Goal: Task Accomplishment & Management: Manage account settings

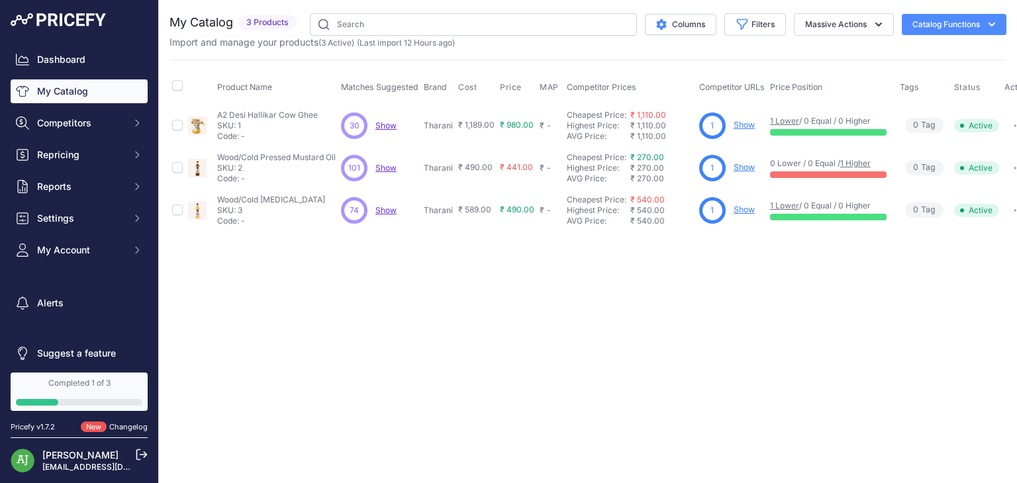
click at [969, 14] on button "Catalog Functions" at bounding box center [953, 24] width 105 height 21
click at [932, 97] on link "Batch Upload" at bounding box center [930, 100] width 148 height 24
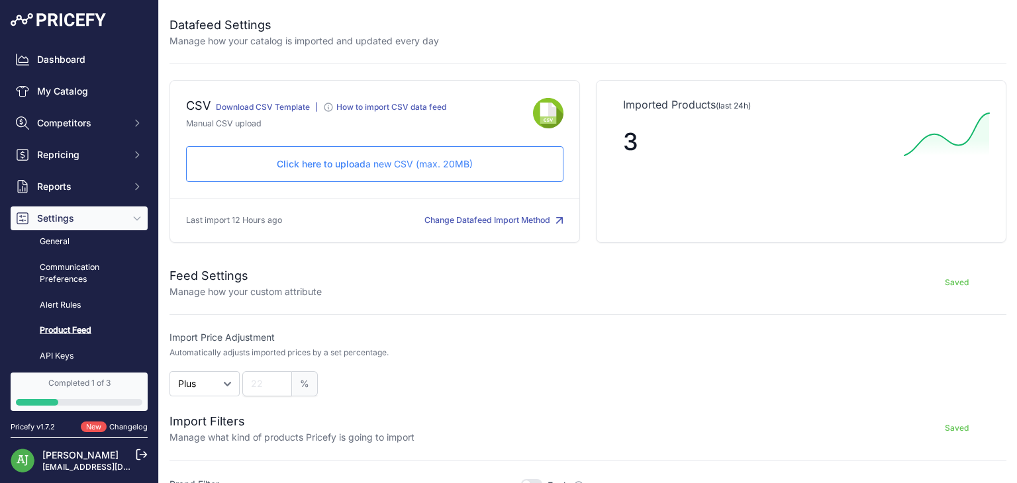
click at [418, 172] on div "Click here to upload a new CSV (max. 20MB) Check and upload in progress..." at bounding box center [374, 164] width 377 height 36
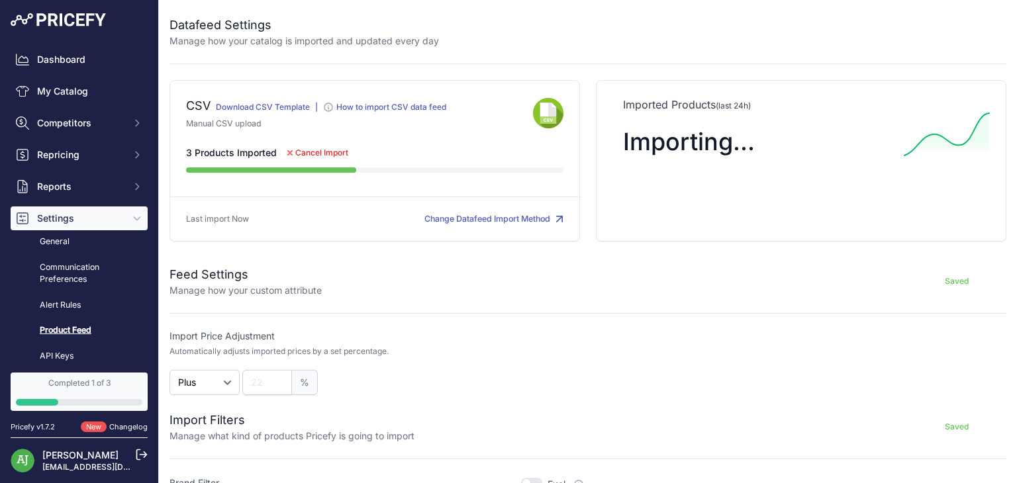
click at [312, 148] on span "Cancel Import" at bounding box center [321, 153] width 53 height 11
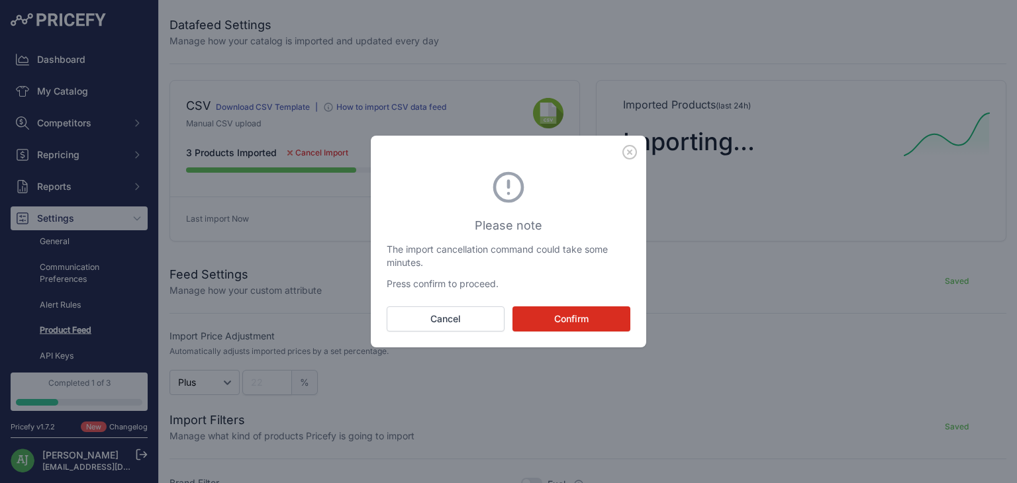
click at [553, 320] on button "Confirm" at bounding box center [571, 318] width 118 height 25
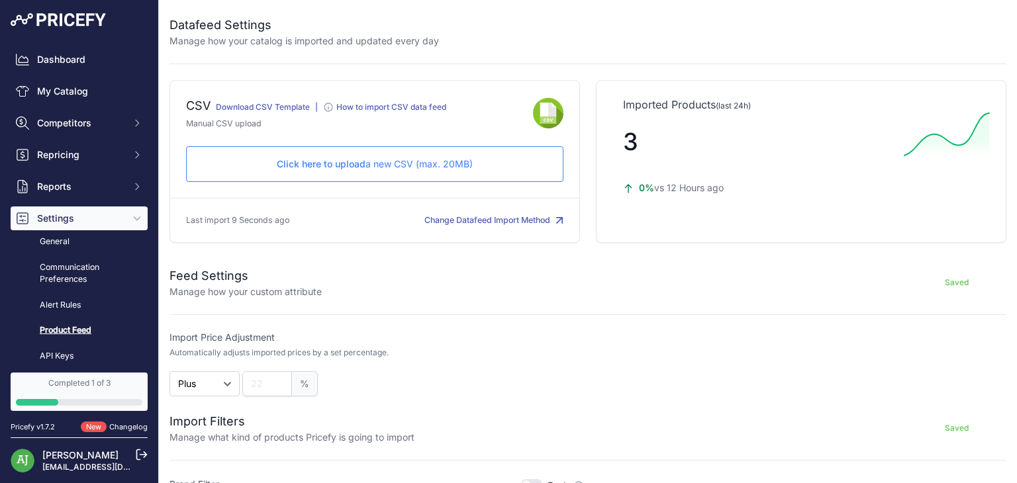
click at [433, 163] on p "Click here to upload a new CSV (max. 20MB)" at bounding box center [374, 164] width 355 height 13
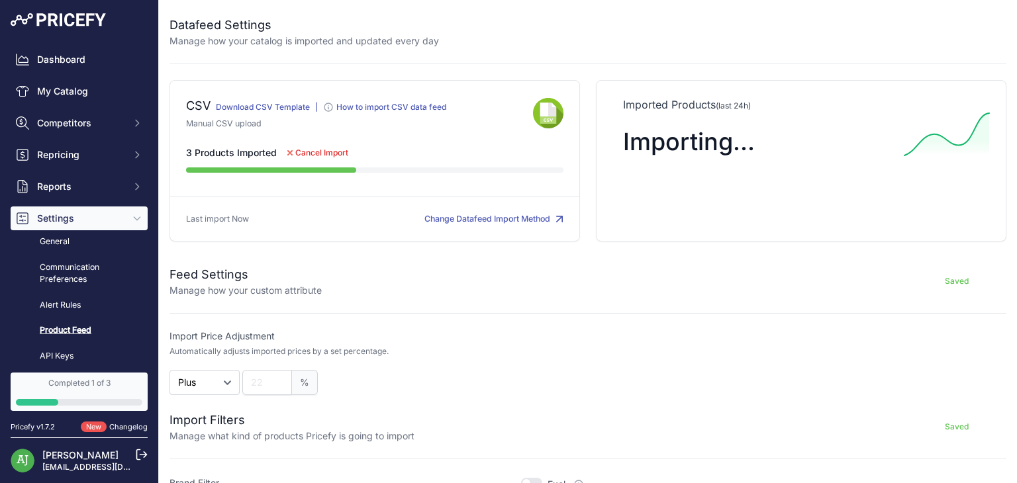
click at [443, 220] on button "Change Datafeed Import Method" at bounding box center [493, 219] width 139 height 13
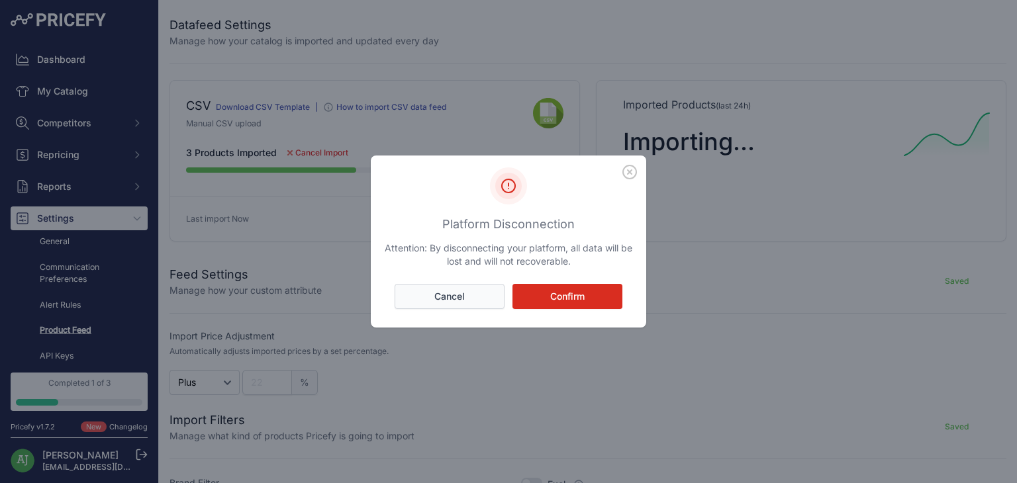
click at [467, 293] on button "Cancel" at bounding box center [449, 296] width 110 height 25
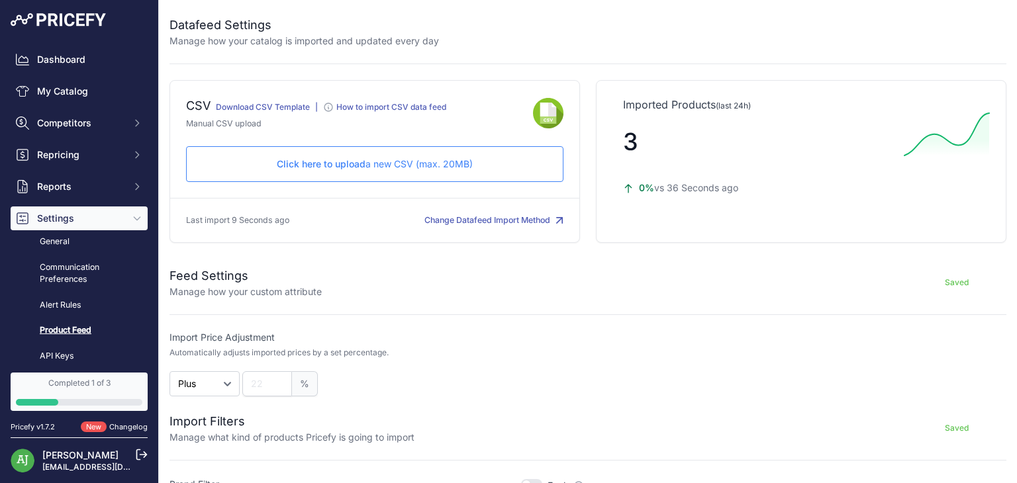
click at [412, 162] on p "Click here to upload a new CSV (max. 20MB)" at bounding box center [374, 164] width 355 height 13
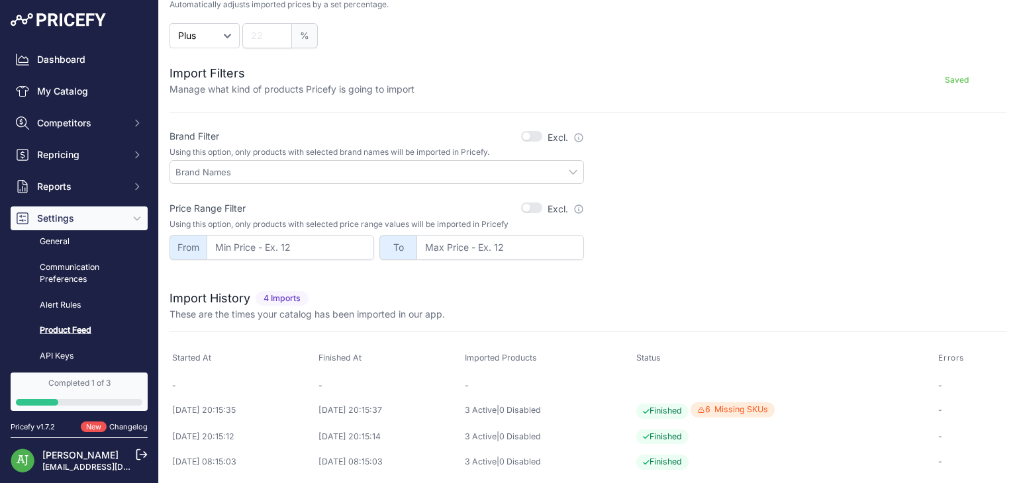
scroll to position [349, 0]
click at [661, 229] on div at bounding box center [799, 227] width 414 height 60
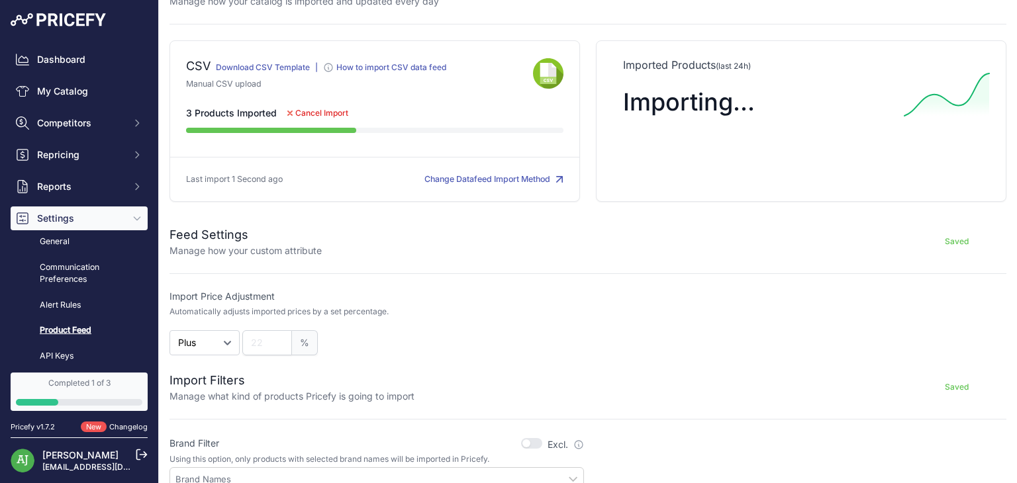
scroll to position [0, 0]
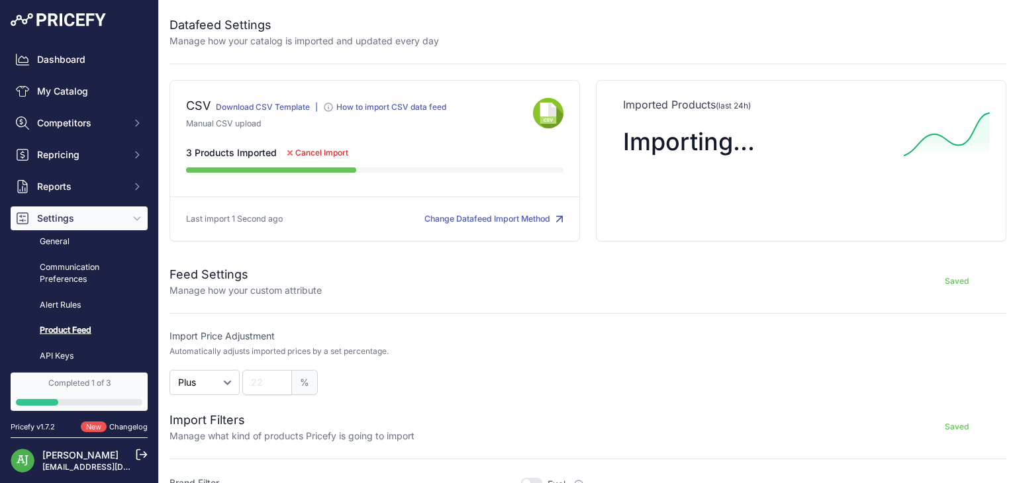
click at [716, 190] on div "Imported Products (last 24h) Importing..." at bounding box center [801, 160] width 410 height 161
click at [529, 219] on button "Change Datafeed Import Method" at bounding box center [493, 219] width 139 height 13
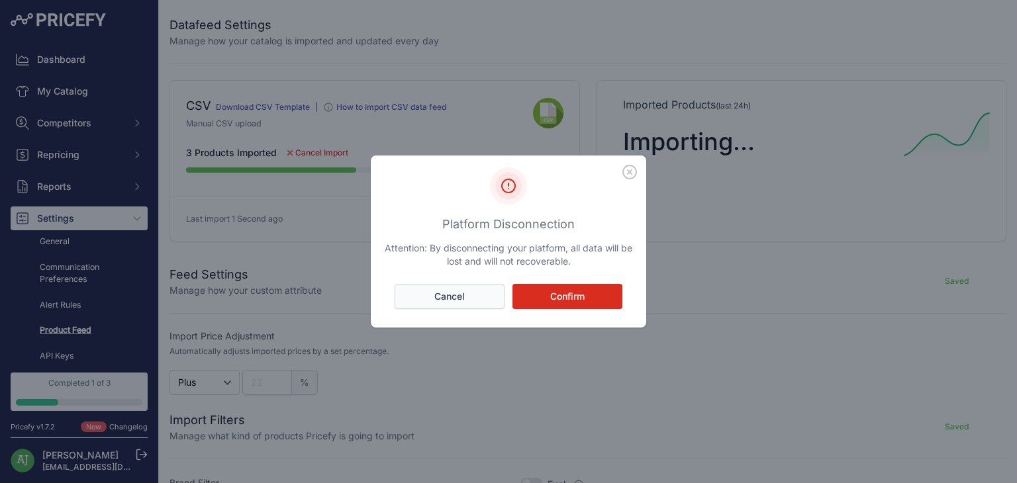
click at [461, 300] on button "Cancel" at bounding box center [449, 296] width 110 height 25
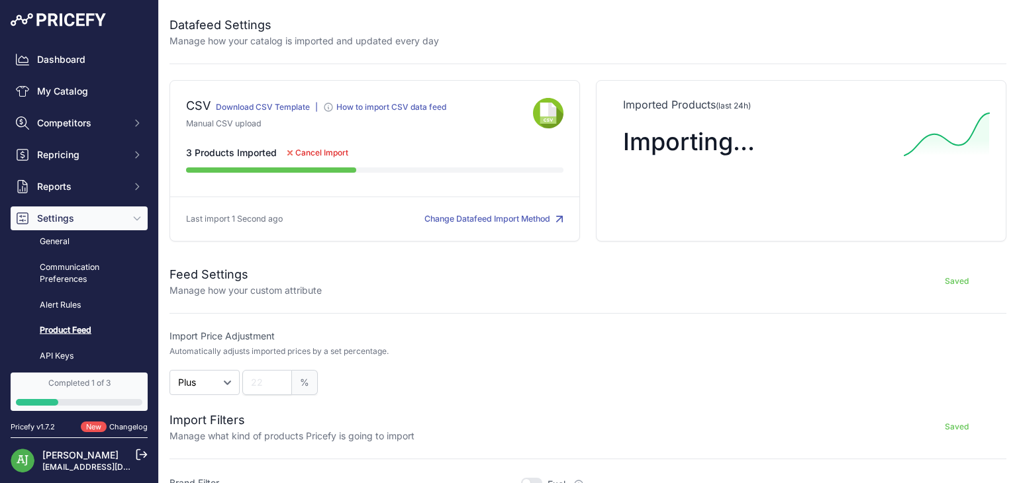
click at [287, 158] on span "Cancel Import" at bounding box center [318, 152] width 82 height 13
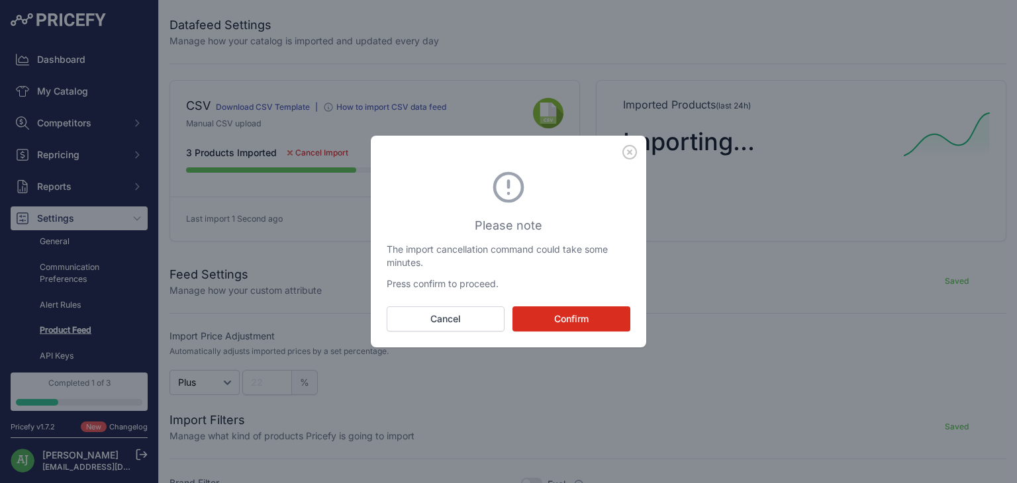
click at [287, 158] on div "Please note The import cancellation command could take some minutes. Press conf…" at bounding box center [508, 241] width 1017 height 483
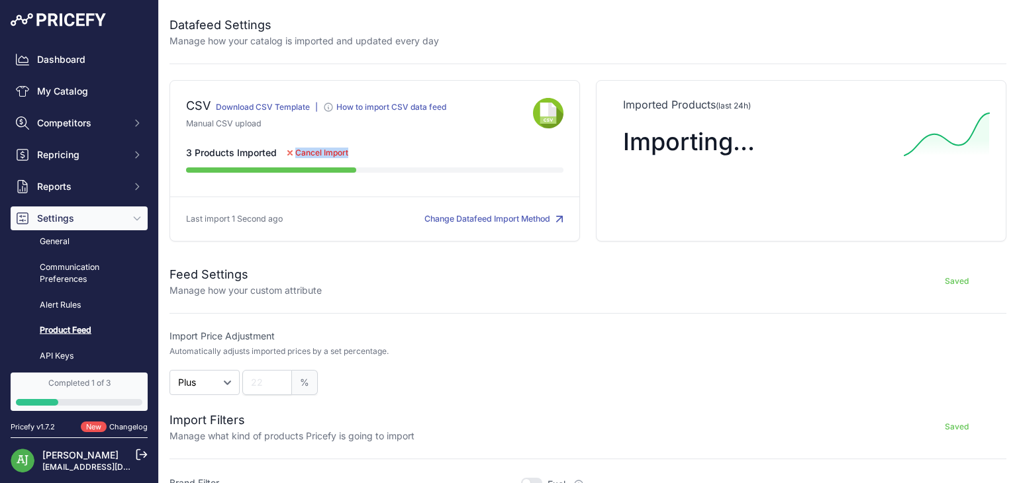
click at [287, 158] on span "Cancel Import" at bounding box center [318, 152] width 82 height 13
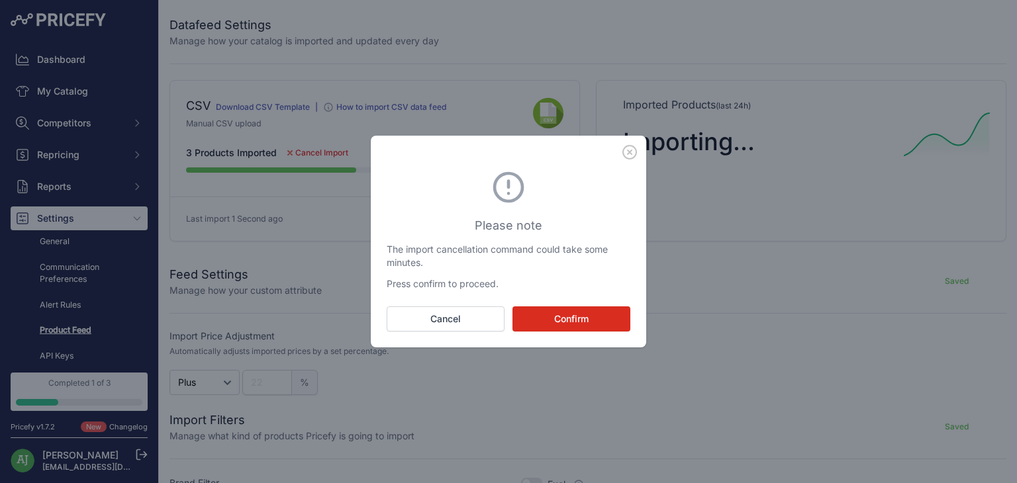
click at [304, 194] on div "Please note The import cancellation command could take some minutes. Press conf…" at bounding box center [508, 241] width 1017 height 483
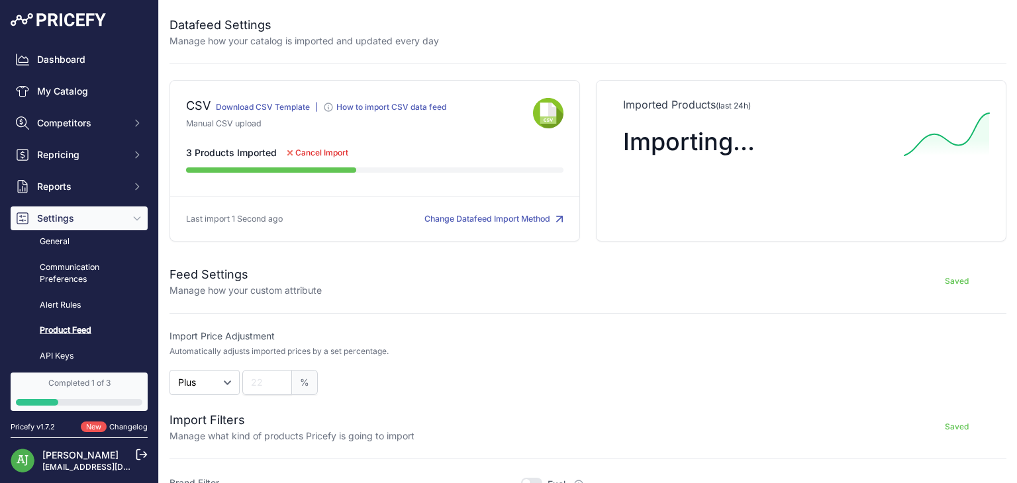
click at [310, 171] on div at bounding box center [271, 169] width 170 height 5
click at [295, 150] on span "Cancel Import" at bounding box center [321, 153] width 53 height 11
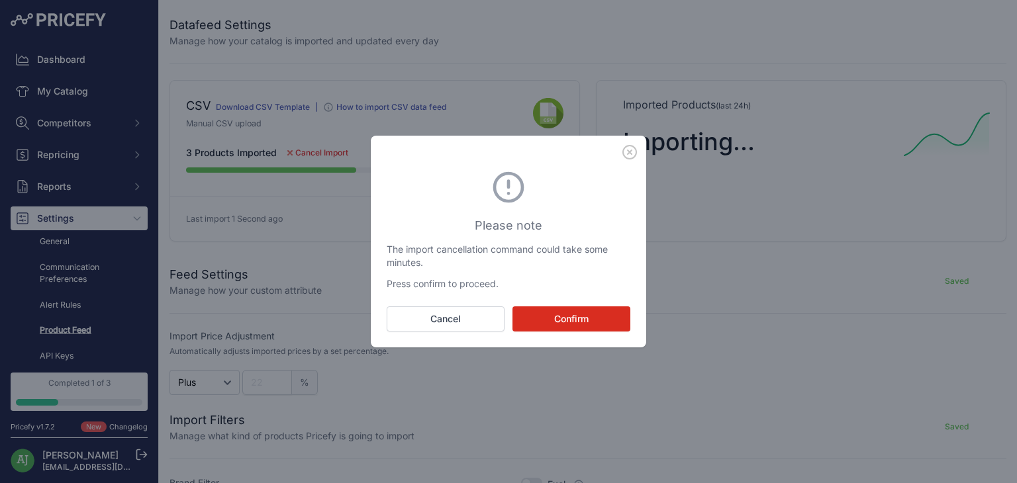
click at [544, 314] on button "Confirm" at bounding box center [571, 318] width 118 height 25
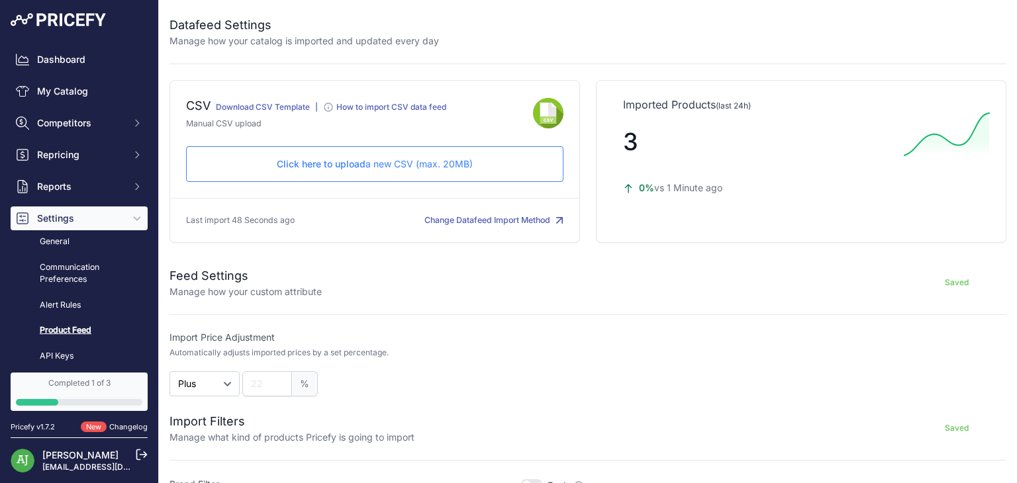
click at [342, 166] on span "Click here to upload" at bounding box center [321, 163] width 89 height 11
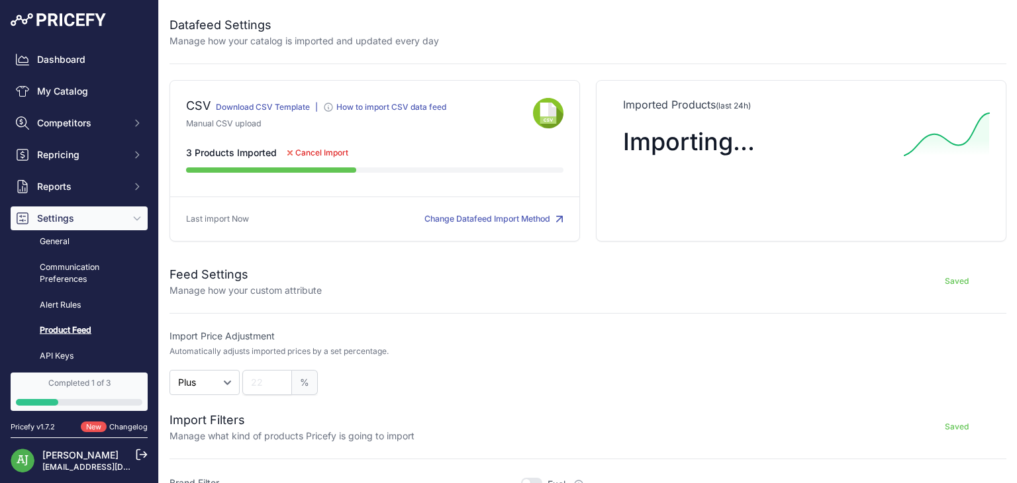
click at [316, 148] on span "Cancel Import" at bounding box center [321, 153] width 53 height 11
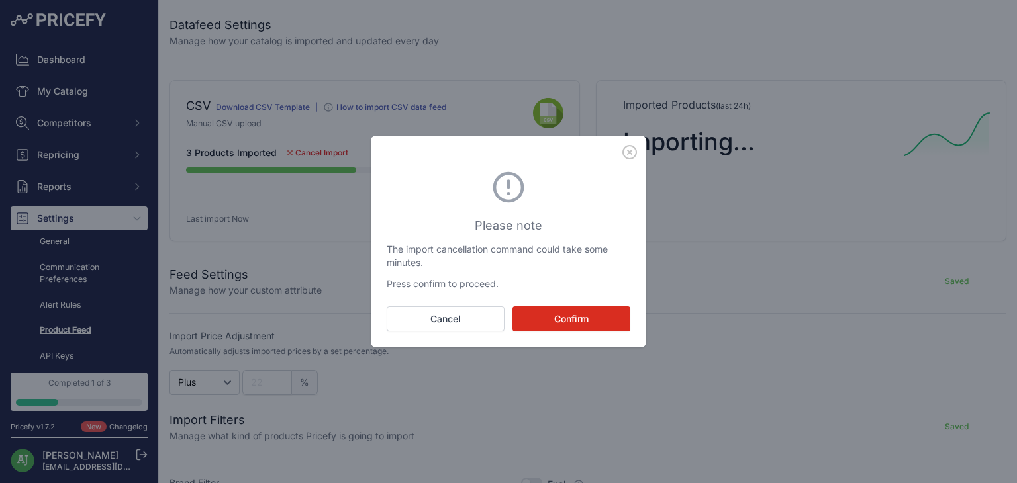
click at [527, 308] on button "Confirm" at bounding box center [571, 318] width 118 height 25
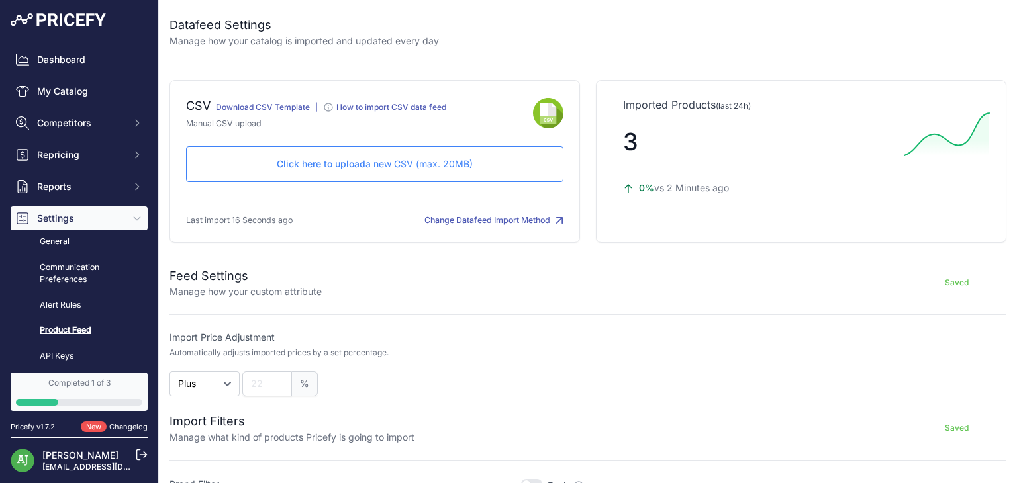
click at [386, 162] on p "Click here to upload a new CSV (max. 20MB)" at bounding box center [374, 164] width 355 height 13
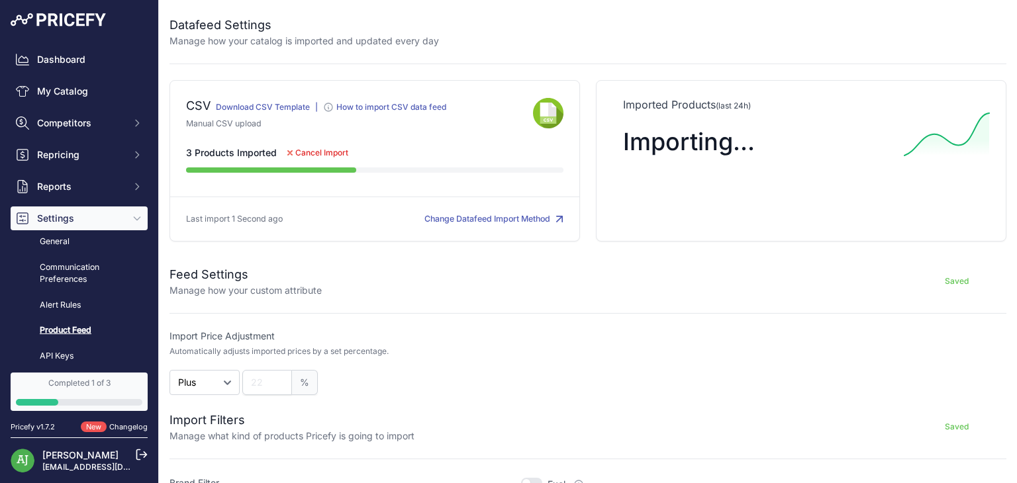
click at [506, 218] on button "Change Datafeed Import Method" at bounding box center [493, 219] width 139 height 13
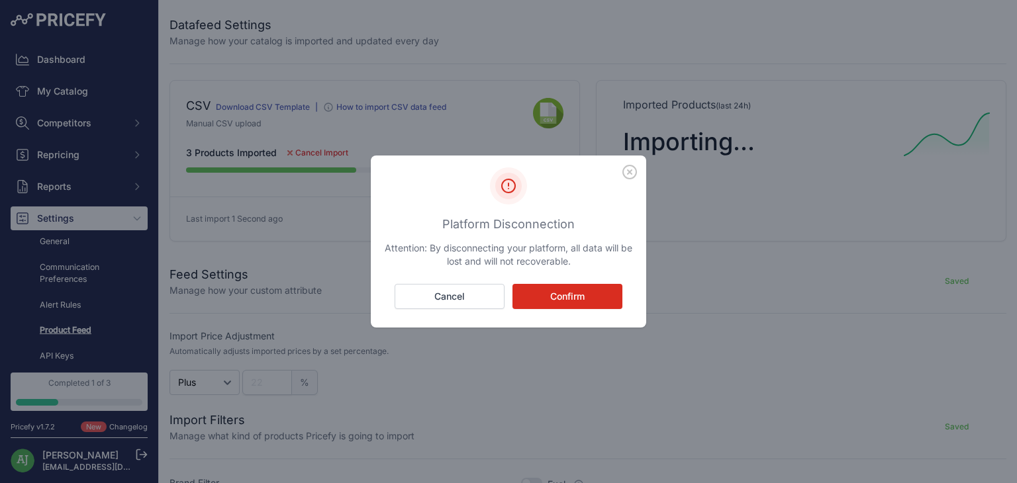
click at [549, 291] on button "Confirm" at bounding box center [567, 296] width 110 height 25
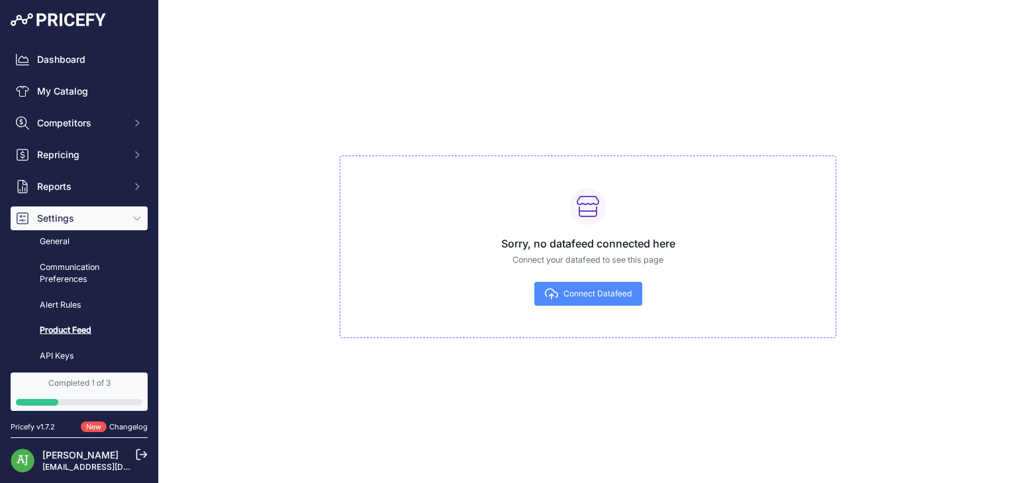
click at [549, 291] on icon "button" at bounding box center [551, 294] width 13 height 12
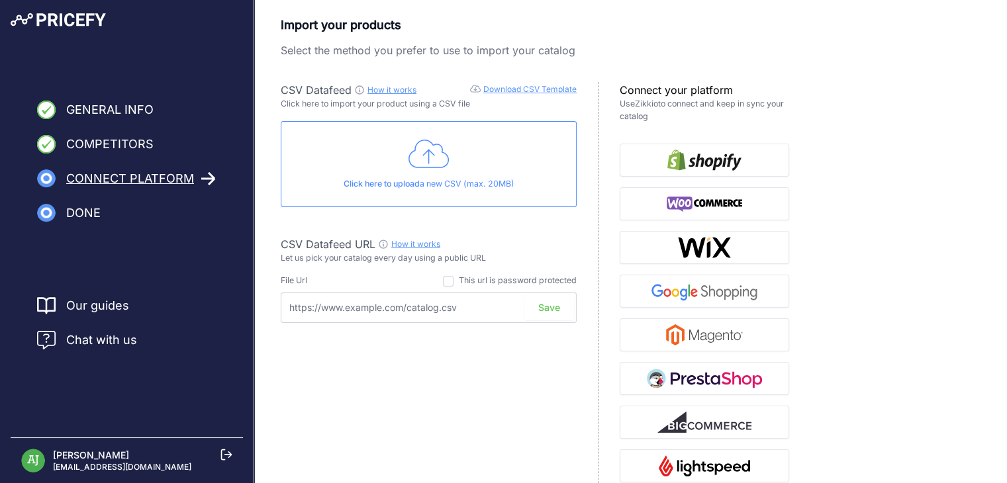
click at [444, 156] on icon at bounding box center [428, 154] width 41 height 33
click at [428, 148] on icon at bounding box center [428, 154] width 41 height 33
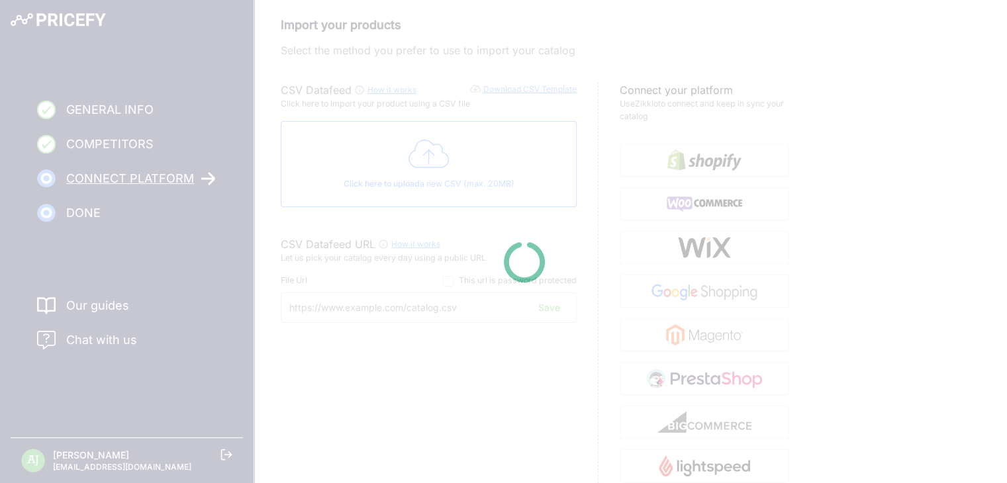
type input "https://csv.pricefy.io/merchant/manual_csv/9944/2025_08_22_20_14_MANUAL_CSV_994…"
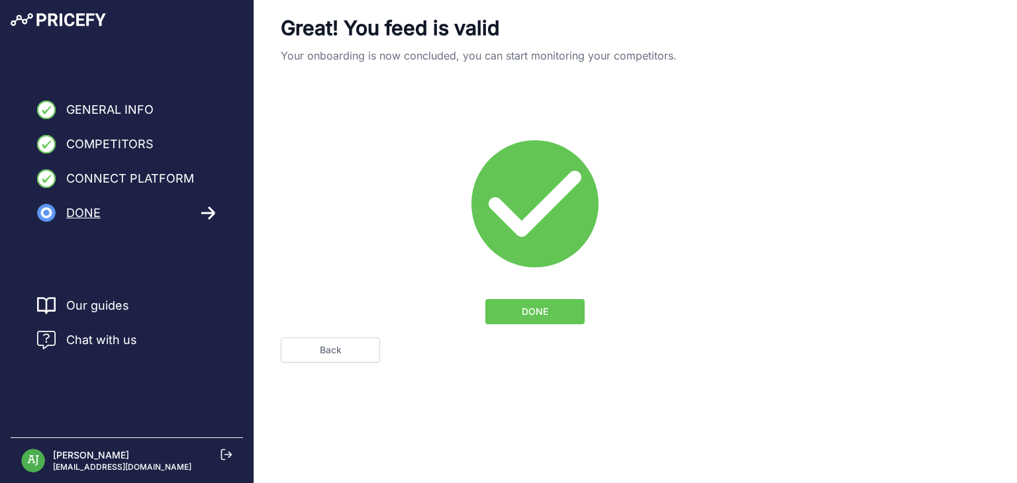
click at [508, 308] on button "DONE" at bounding box center [534, 311] width 99 height 25
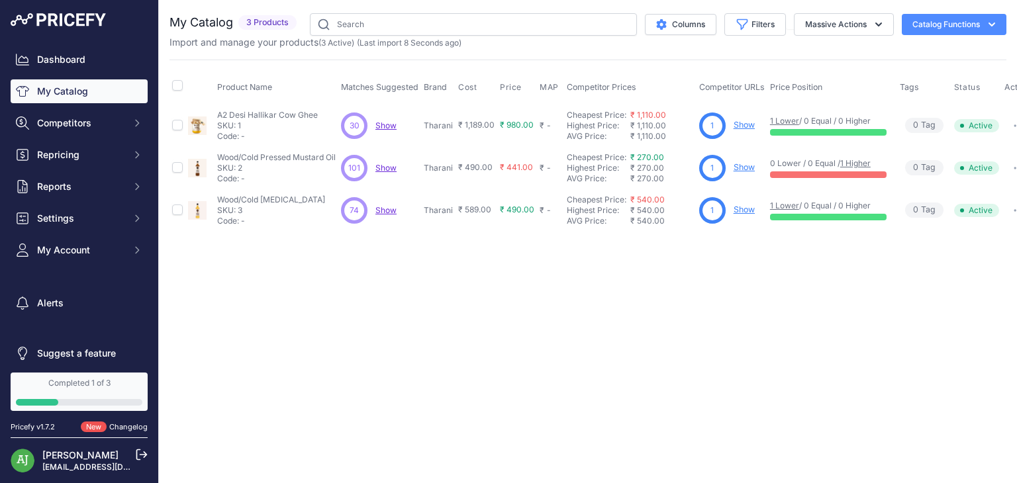
click at [365, 47] on span "(Last import 8 Seconds ago)" at bounding box center [409, 43] width 105 height 10
click at [936, 14] on button "Catalog Functions" at bounding box center [953, 24] width 105 height 21
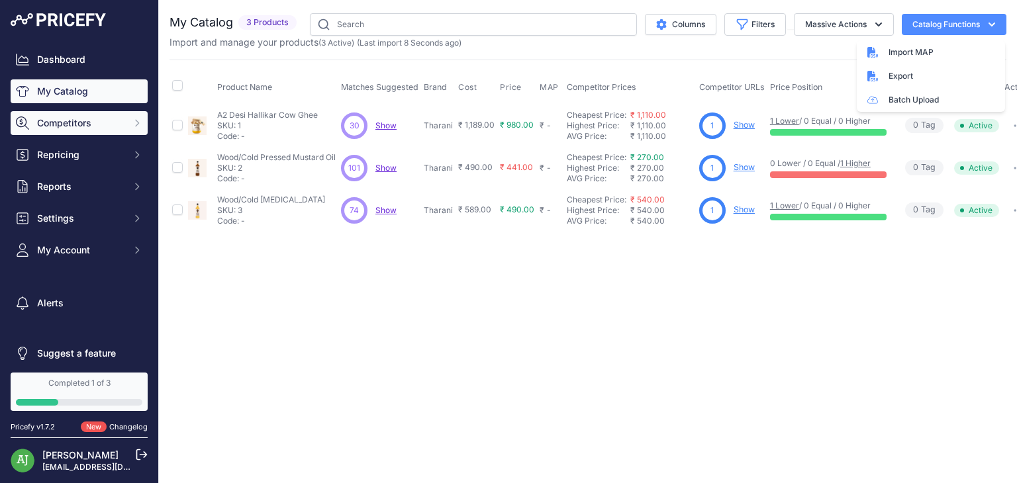
click at [65, 122] on span "Competitors" at bounding box center [80, 122] width 87 height 13
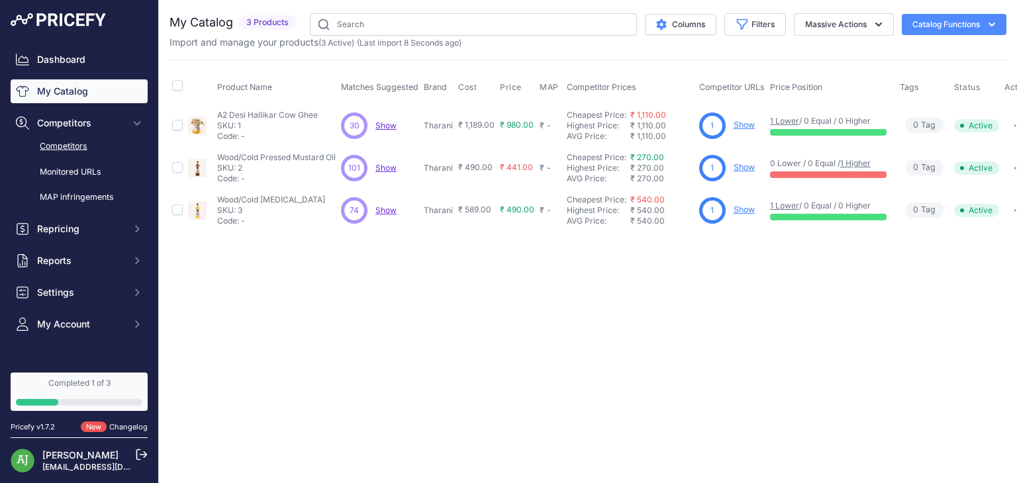
click at [75, 140] on link "Competitors" at bounding box center [79, 146] width 137 height 23
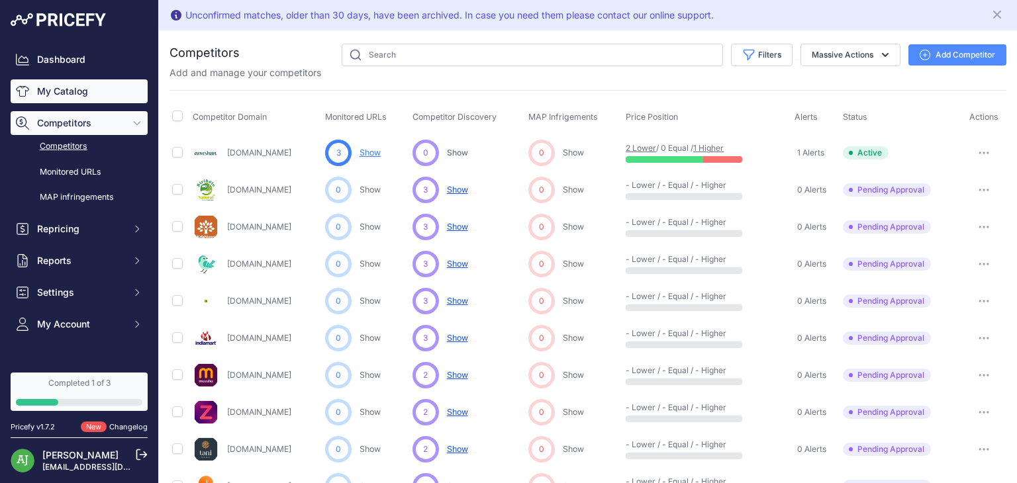
click at [87, 93] on link "My Catalog" at bounding box center [79, 91] width 137 height 24
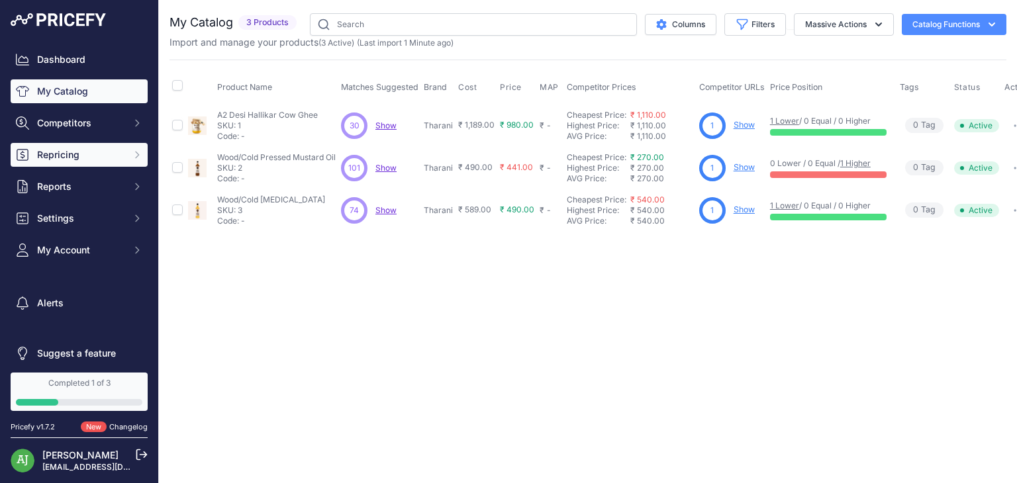
click at [98, 153] on span "Repricing" at bounding box center [80, 154] width 87 height 13
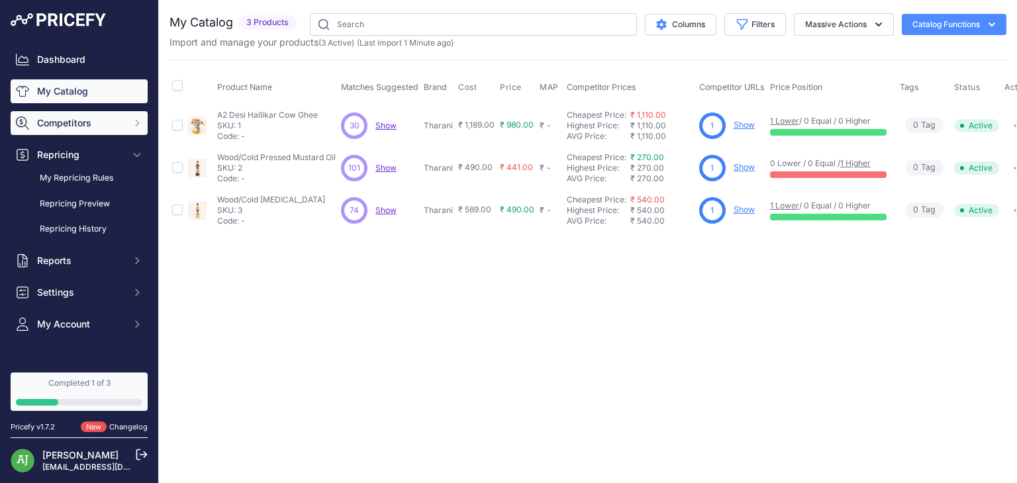
click at [77, 125] on span "Competitors" at bounding box center [80, 122] width 87 height 13
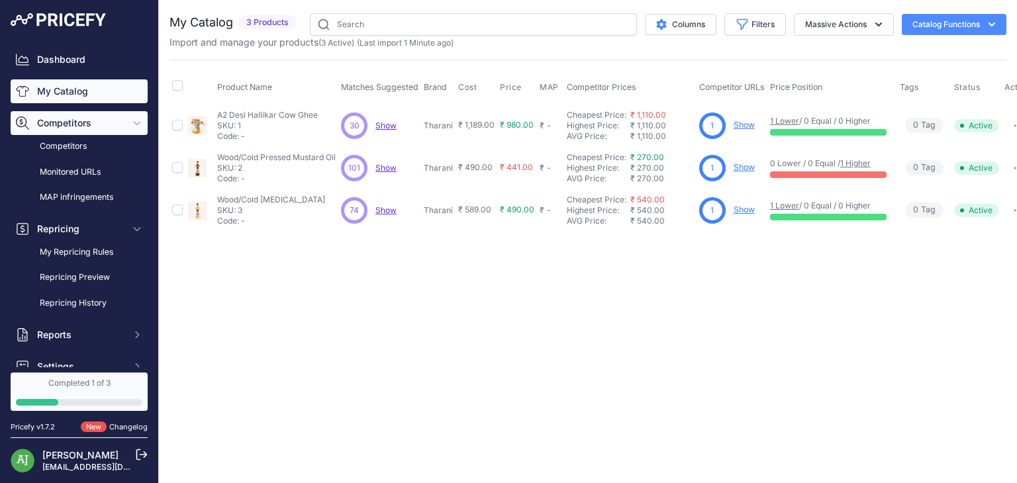
click at [61, 122] on span "Competitors" at bounding box center [80, 122] width 87 height 13
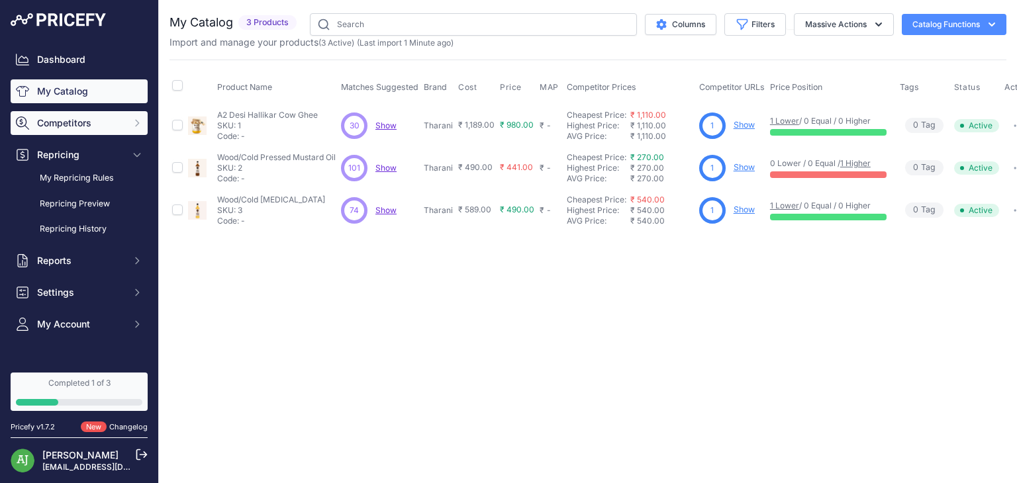
click at [61, 122] on span "Competitors" at bounding box center [80, 122] width 87 height 13
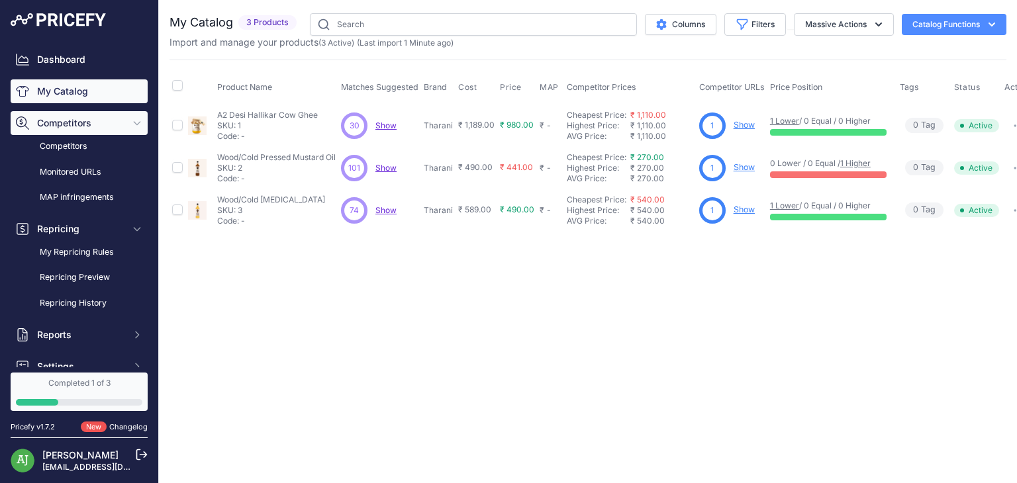
click at [61, 122] on span "Competitors" at bounding box center [80, 122] width 87 height 13
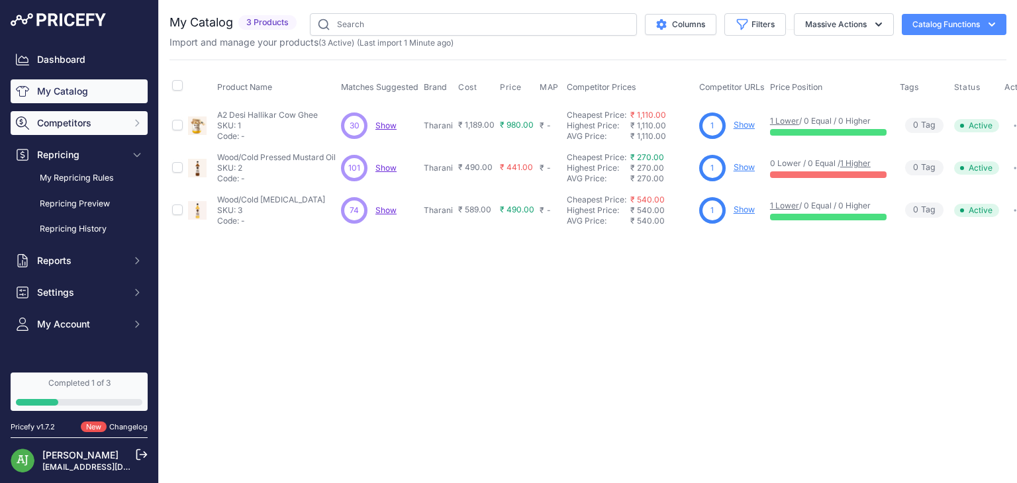
click at [61, 122] on span "Competitors" at bounding box center [80, 122] width 87 height 13
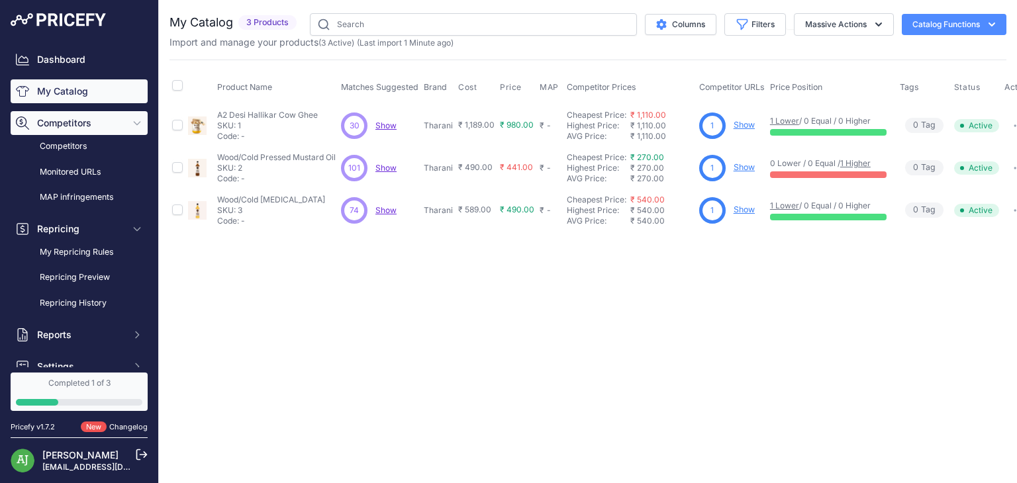
click at [61, 122] on span "Competitors" at bounding box center [80, 122] width 87 height 13
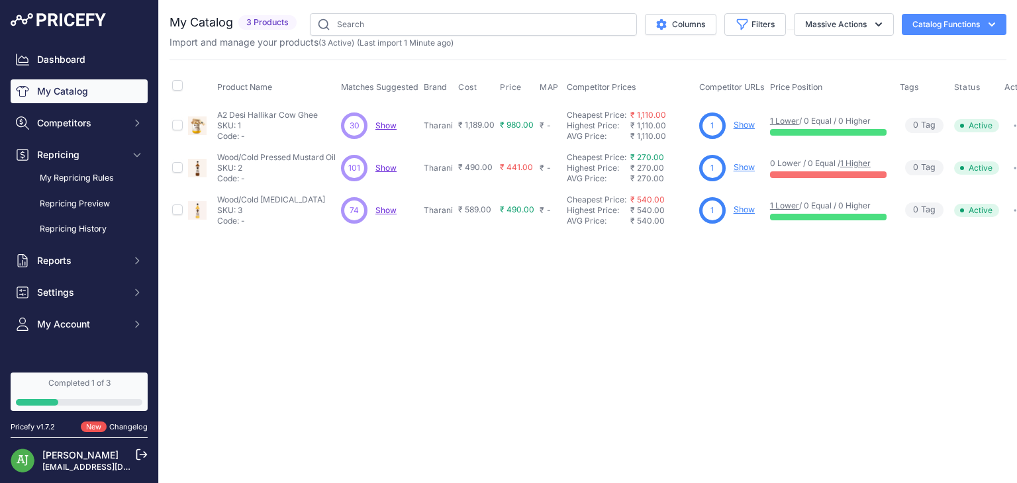
scroll to position [0, 18]
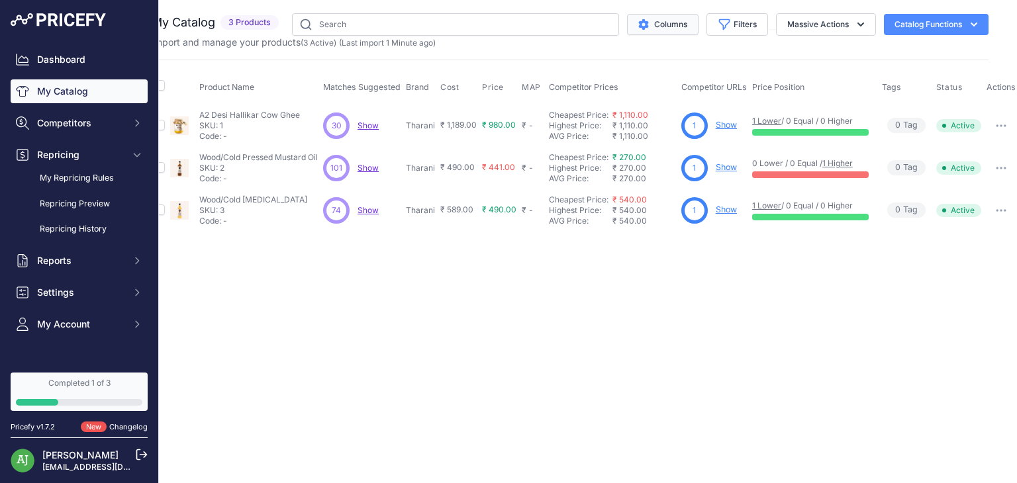
click at [660, 30] on button "Columns" at bounding box center [662, 24] width 71 height 21
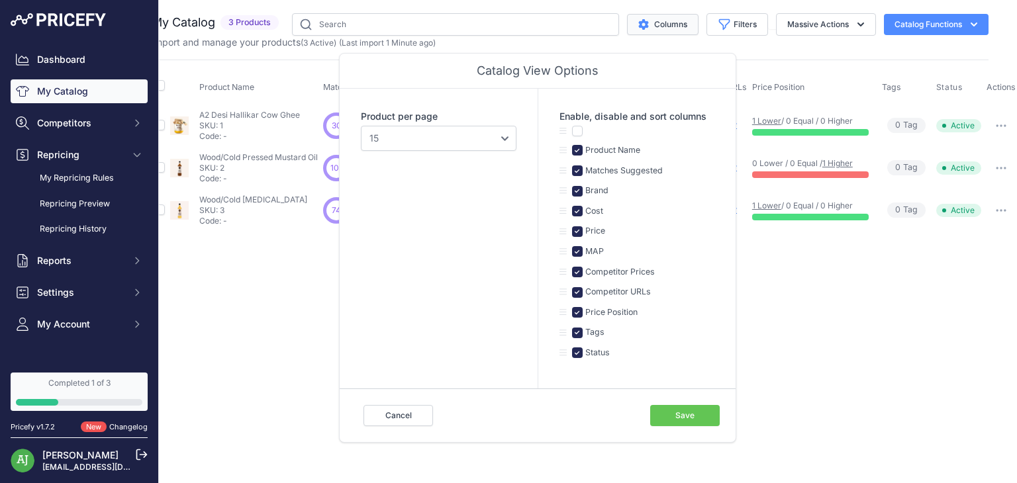
scroll to position [0, 0]
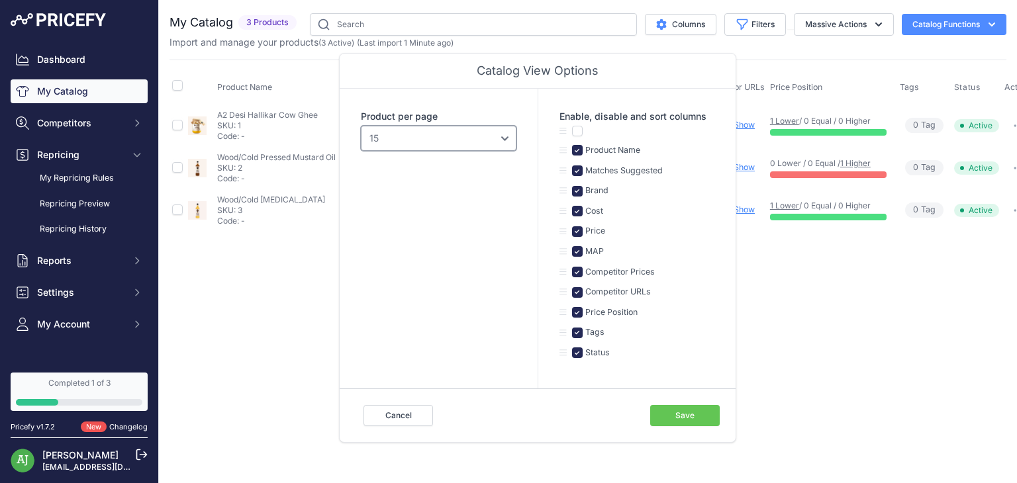
click at [474, 137] on select "10 15 20 25 50 100" at bounding box center [439, 138] width 156 height 25
click at [392, 416] on button "Cancel" at bounding box center [397, 415] width 69 height 21
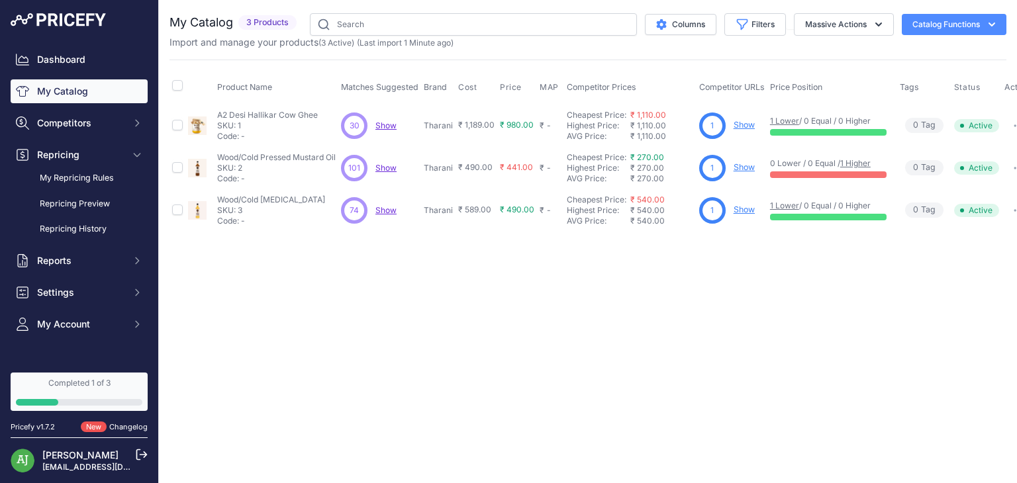
scroll to position [0, 18]
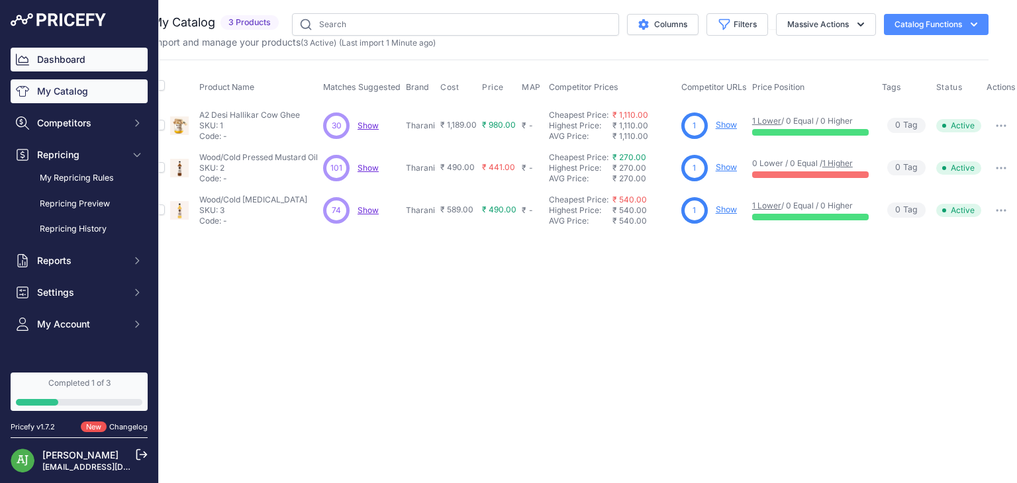
click at [61, 61] on link "Dashboard" at bounding box center [79, 60] width 137 height 24
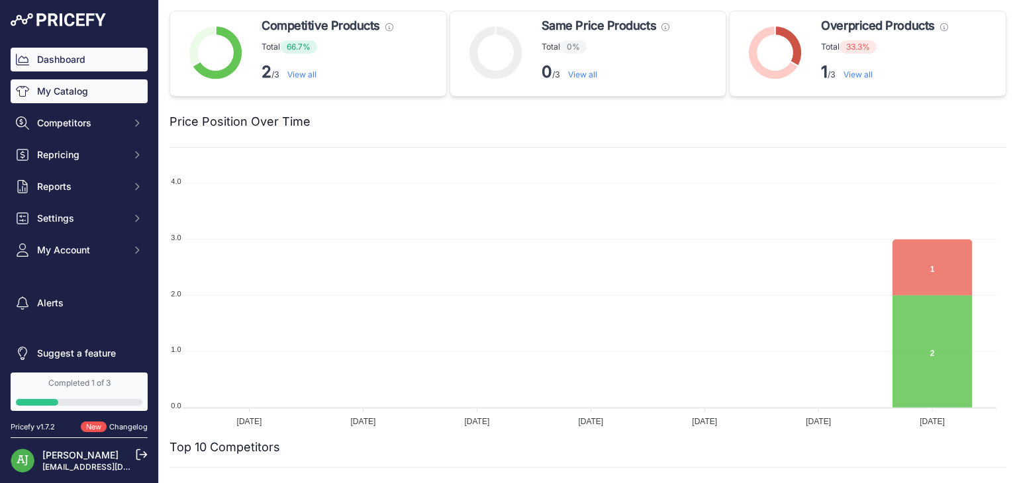
click at [71, 85] on link "My Catalog" at bounding box center [79, 91] width 137 height 24
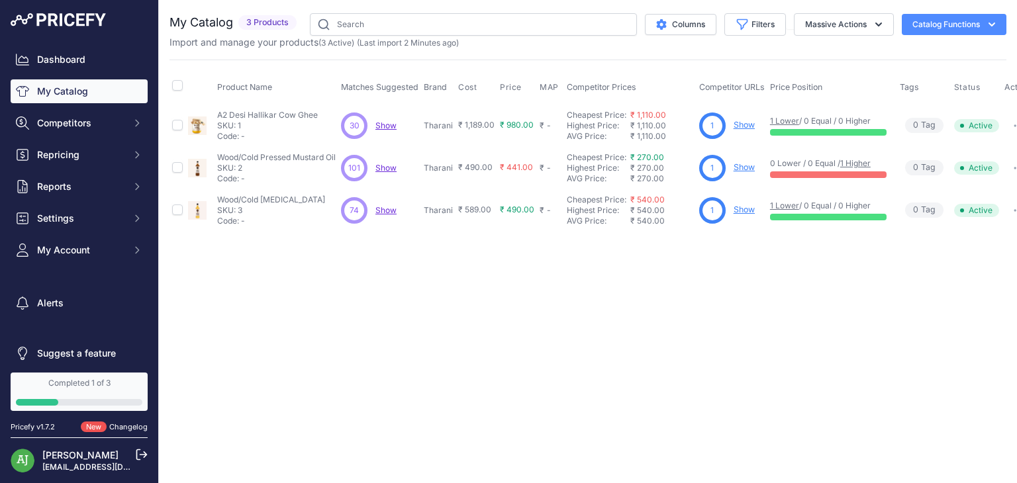
click at [71, 85] on link "My Catalog" at bounding box center [79, 91] width 137 height 24
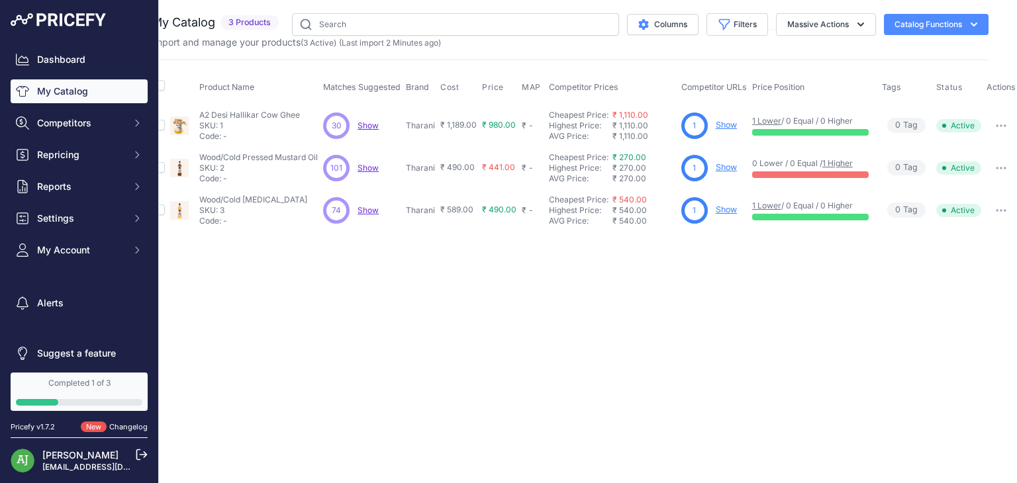
click at [1001, 120] on button "button" at bounding box center [1000, 125] width 26 height 19
click at [964, 173] on button "Delete" at bounding box center [972, 174] width 85 height 21
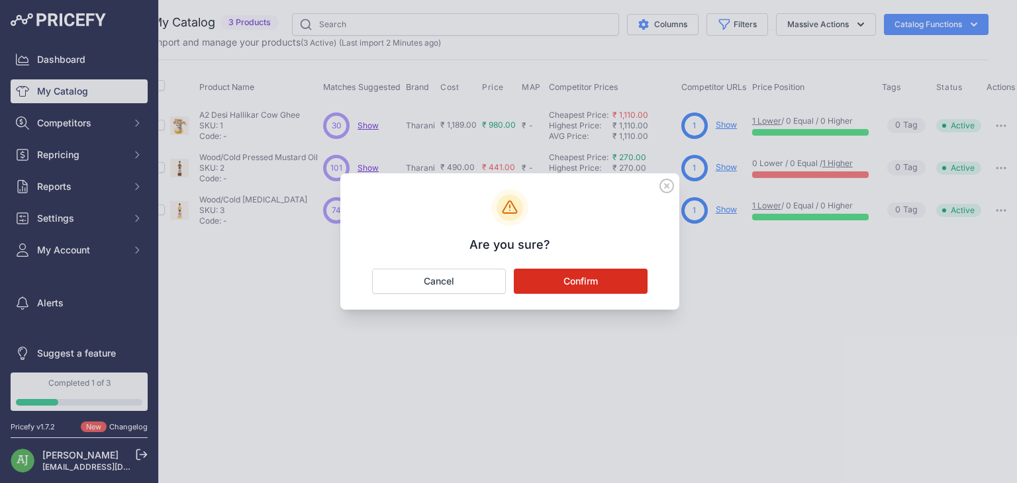
click at [633, 277] on button "Confirm" at bounding box center [581, 281] width 134 height 25
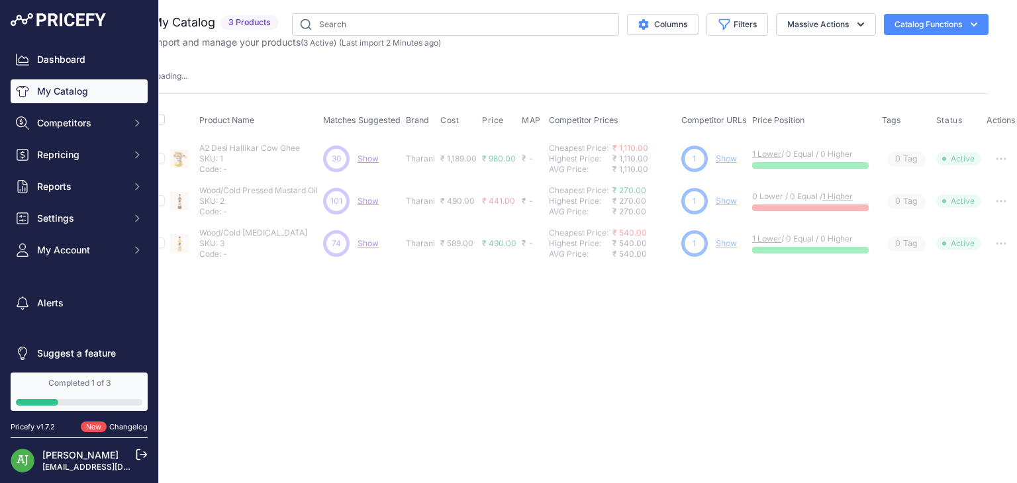
scroll to position [0, 0]
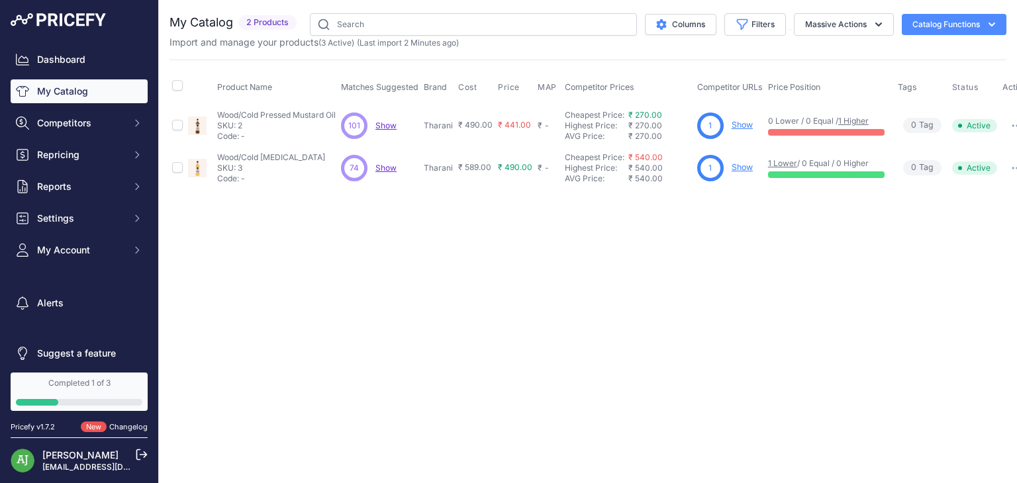
click at [1009, 128] on button "button" at bounding box center [1016, 125] width 26 height 19
click at [979, 167] on button "Delete" at bounding box center [988, 174] width 85 height 21
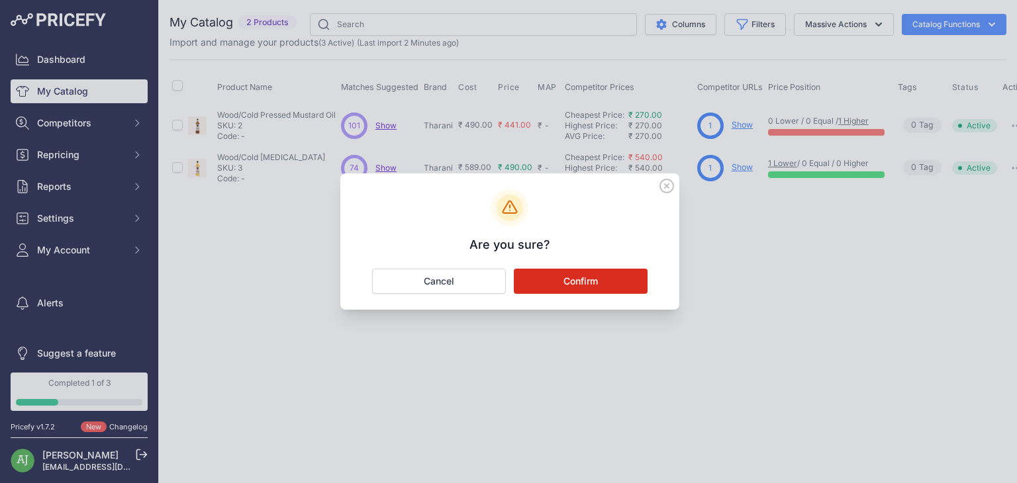
click at [630, 267] on div "Are you sure? Confirm Cancel" at bounding box center [509, 241] width 339 height 136
click at [612, 285] on button "Confirm" at bounding box center [581, 281] width 134 height 25
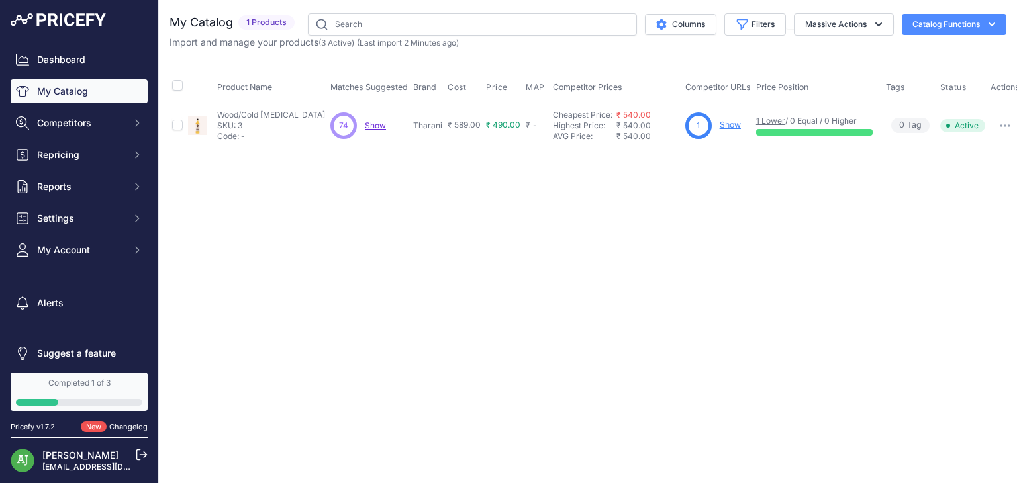
click at [1000, 125] on icon "button" at bounding box center [1000, 125] width 1 height 1
click at [956, 173] on button "Delete" at bounding box center [976, 174] width 85 height 21
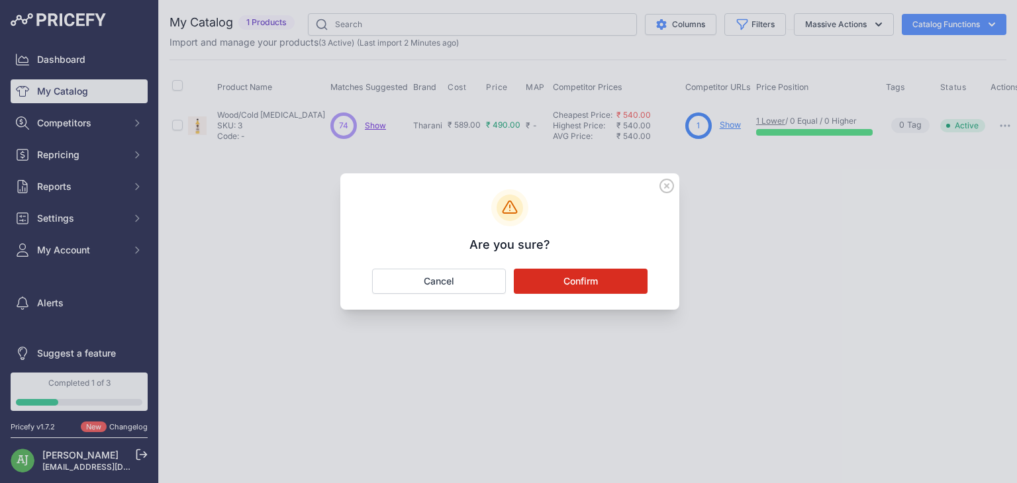
click at [611, 278] on button "Confirm" at bounding box center [581, 281] width 134 height 25
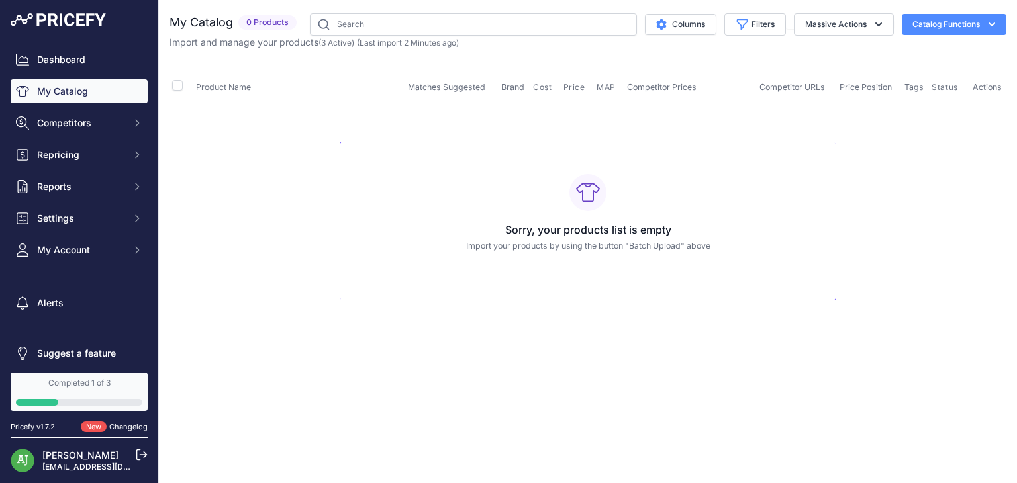
click at [549, 234] on h3 "Sorry, your products list is empty" at bounding box center [588, 230] width 474 height 16
click at [549, 249] on p "Import your products by using the button "Batch Upload" above" at bounding box center [588, 246] width 474 height 13
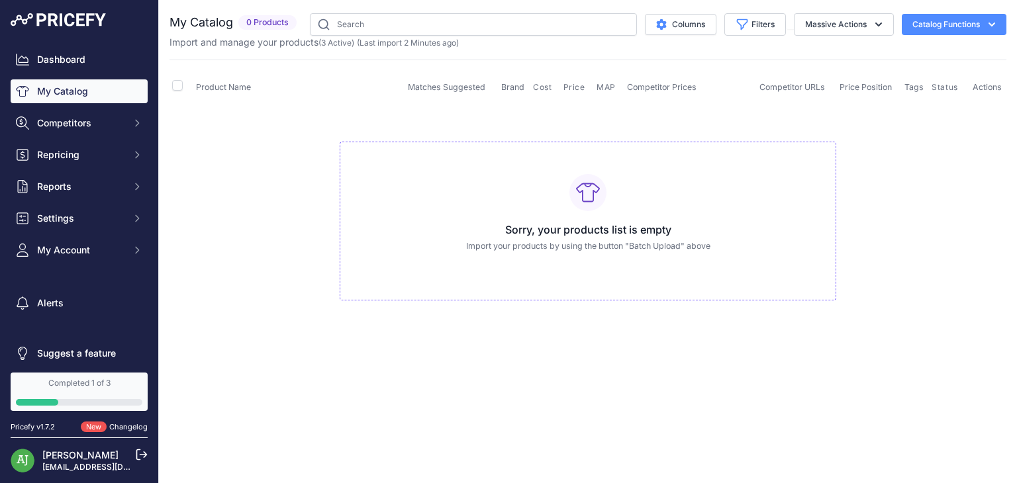
click at [950, 17] on button "Catalog Functions" at bounding box center [953, 24] width 105 height 21
click at [905, 97] on link "Batch Upload" at bounding box center [930, 100] width 148 height 24
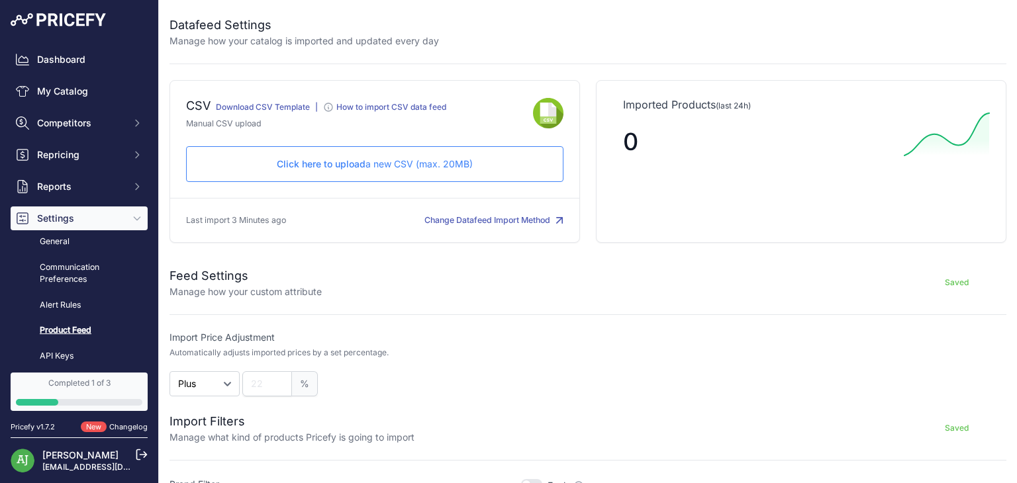
click at [390, 167] on p "Click here to upload a new CSV (max. 20MB)" at bounding box center [374, 164] width 355 height 13
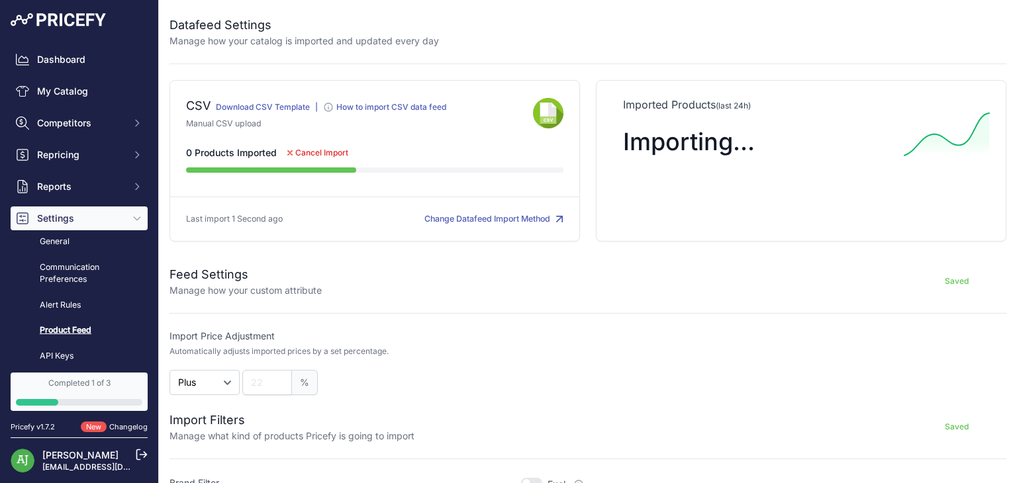
click at [487, 217] on button "Change Datafeed Import Method" at bounding box center [493, 219] width 139 height 13
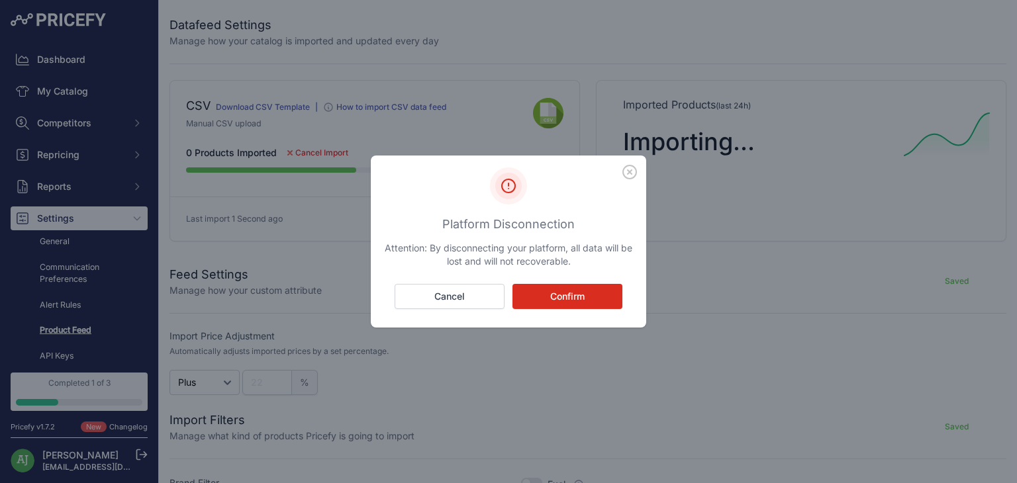
click at [559, 297] on button "Confirm" at bounding box center [567, 296] width 110 height 25
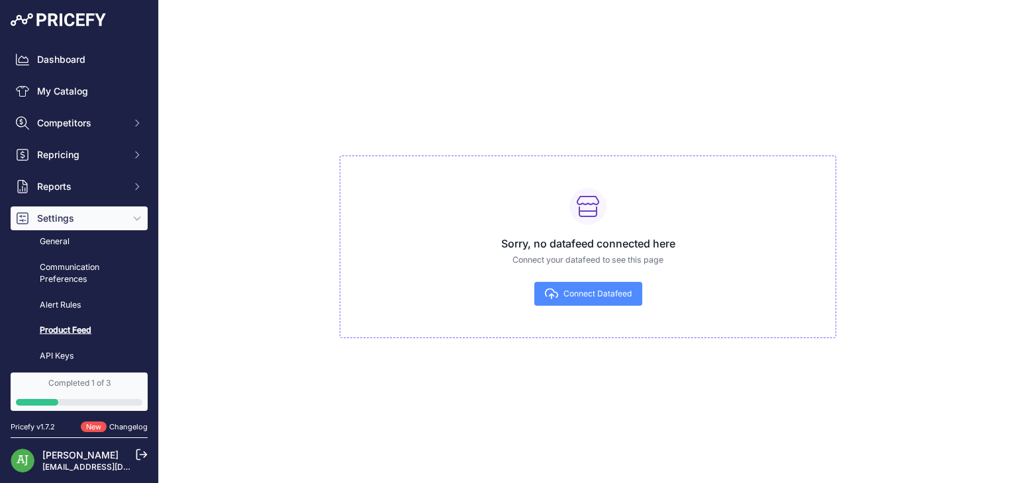
click at [559, 297] on button "Connect Datafeed" at bounding box center [588, 294] width 108 height 24
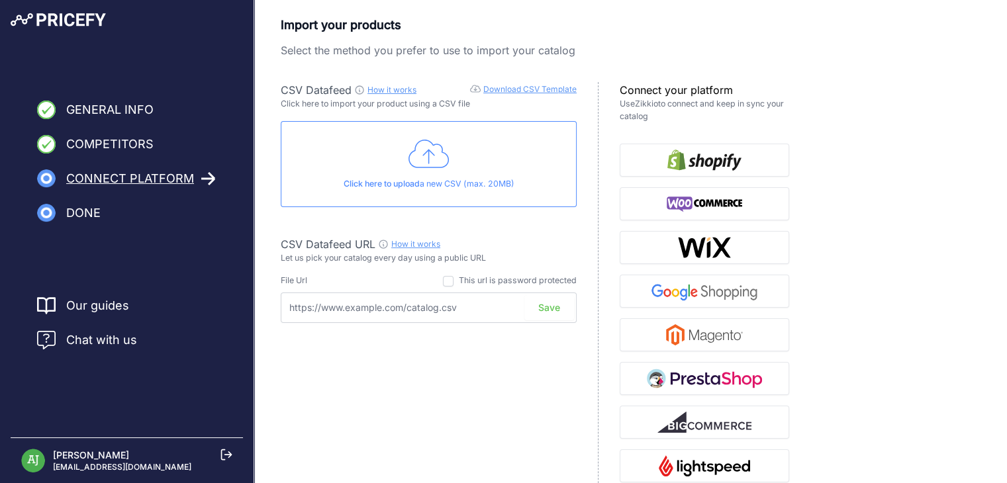
click at [471, 154] on div "Click here to upload a new CSV (max. 20MB)" at bounding box center [429, 164] width 296 height 86
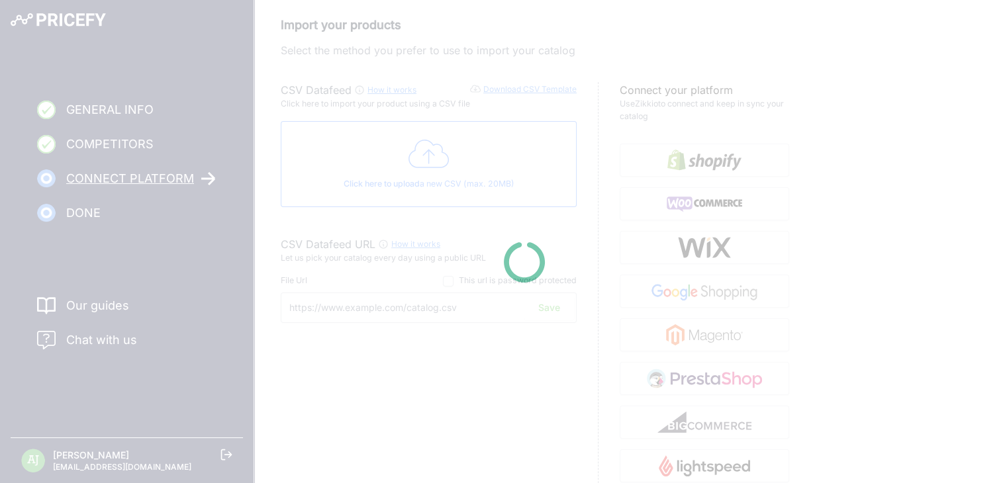
type input "https://csv.pricefy.io/merchant/manual_csv/9944/2025_08_22_20_25_MANUAL_CSV_994…"
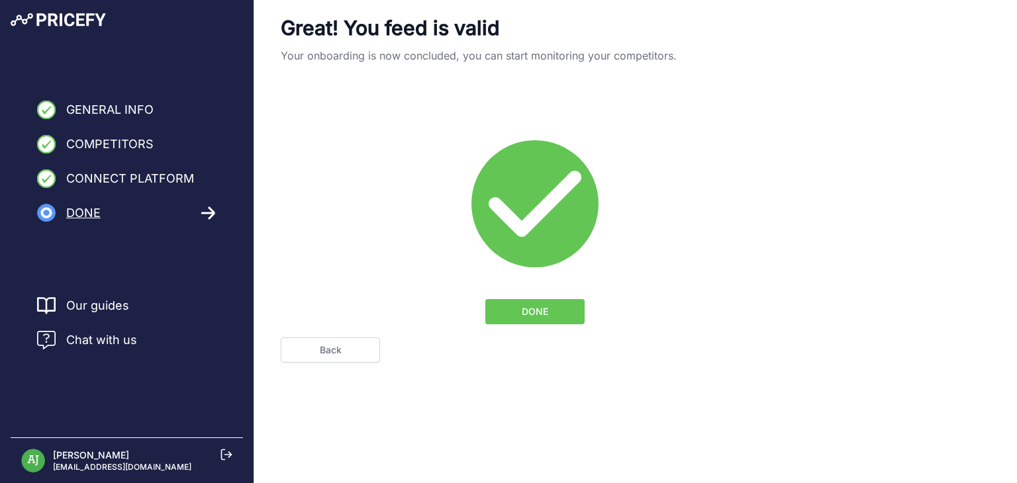
click at [507, 313] on button "DONE" at bounding box center [534, 311] width 99 height 25
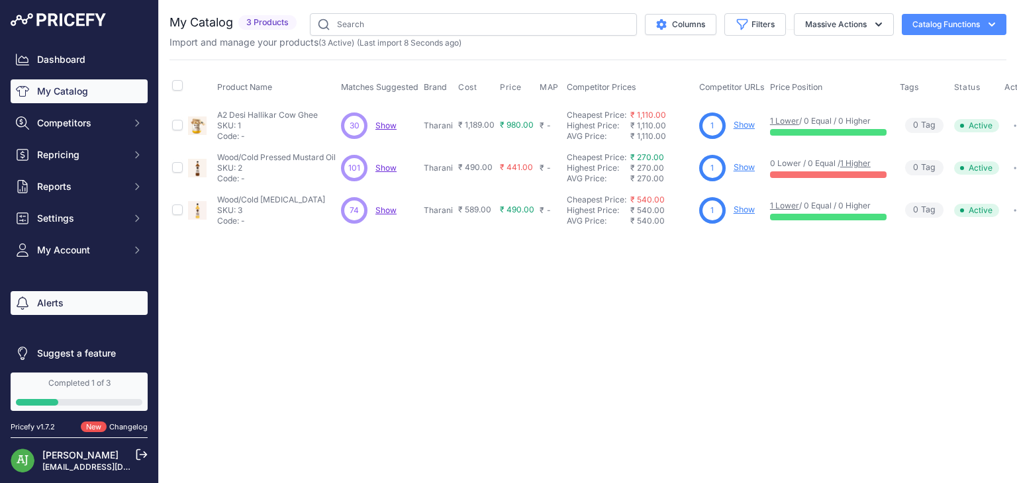
click at [104, 312] on link "Alerts" at bounding box center [79, 303] width 137 height 24
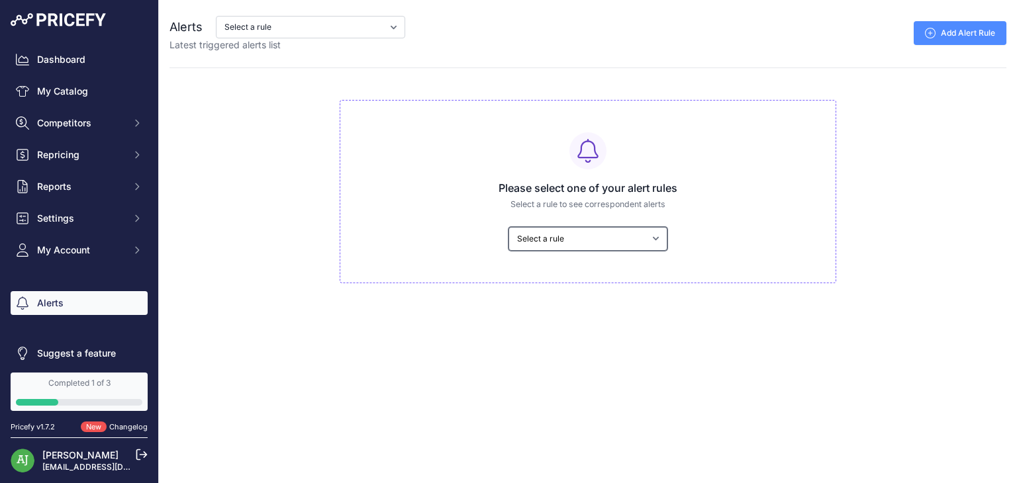
click at [561, 239] on select "Select a rule My competitors are 5% cheaper than me" at bounding box center [587, 239] width 159 height 24
select select "9375"
click at [508, 227] on select "Select a rule My competitors are 5% cheaper than me" at bounding box center [587, 239] width 159 height 24
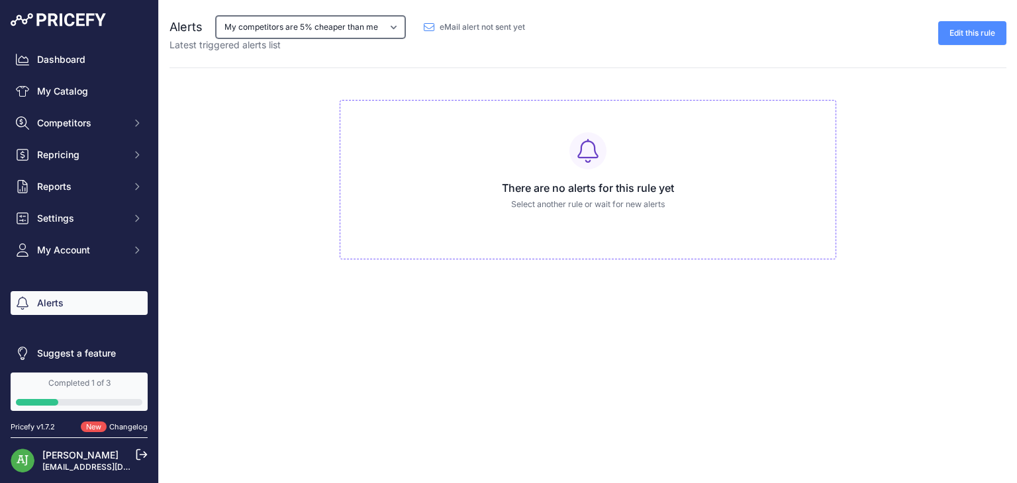
click at [323, 30] on select "My competitors are 5% cheaper than me" at bounding box center [310, 27] width 189 height 23
click at [335, 31] on select "My competitors are 5% cheaper than me" at bounding box center [310, 27] width 189 height 23
click at [963, 30] on link "Edit this rule" at bounding box center [972, 33] width 68 height 24
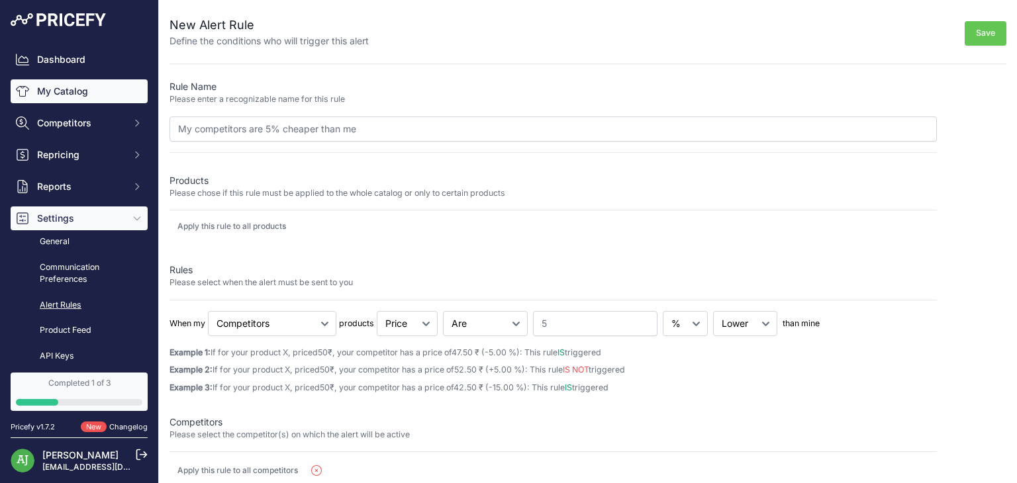
click at [81, 85] on link "My Catalog" at bounding box center [79, 91] width 137 height 24
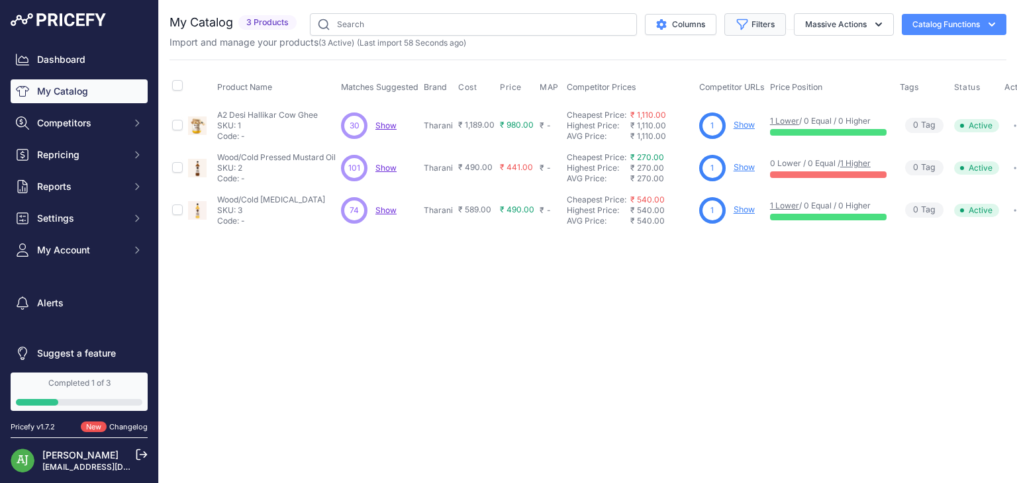
click at [754, 24] on button "Filters" at bounding box center [755, 24] width 62 height 23
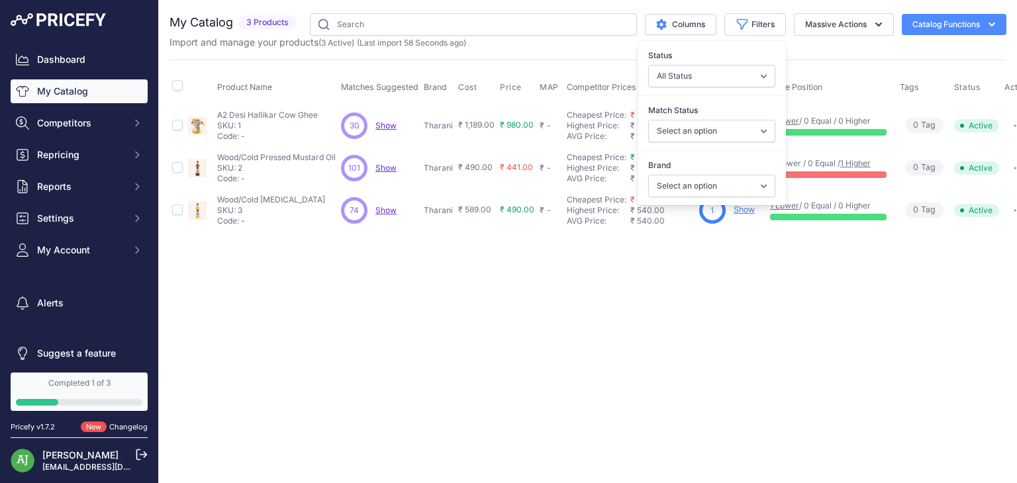
click at [825, 38] on div "Import and manage your products ( 3 Active ) (Last import 58 Seconds ago)" at bounding box center [587, 42] width 837 height 13
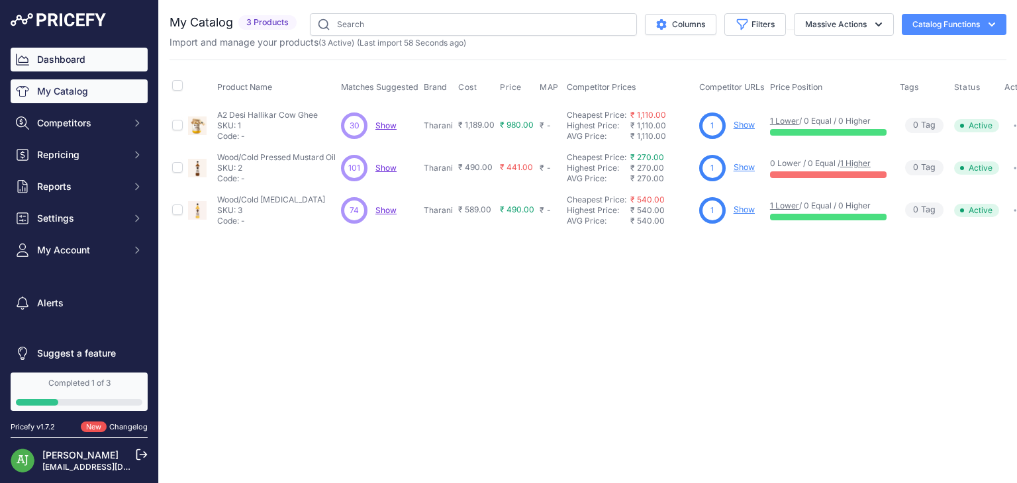
click at [98, 52] on link "Dashboard" at bounding box center [79, 60] width 137 height 24
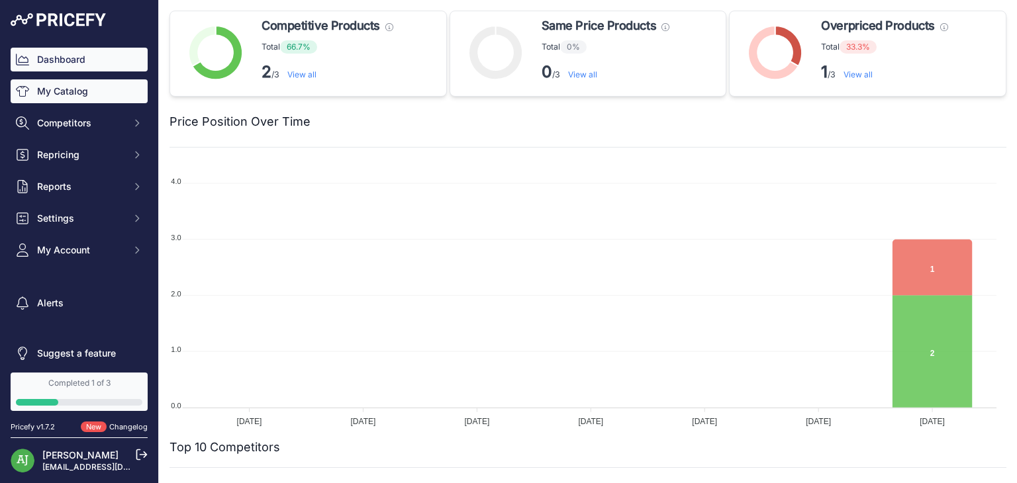
click at [97, 98] on link "My Catalog" at bounding box center [79, 91] width 137 height 24
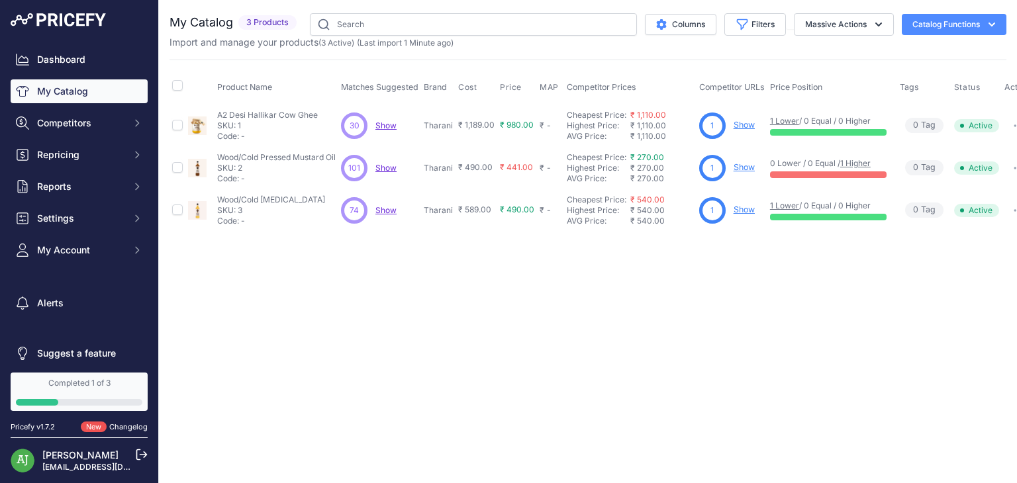
click at [98, 118] on span "Competitors" at bounding box center [80, 122] width 87 height 13
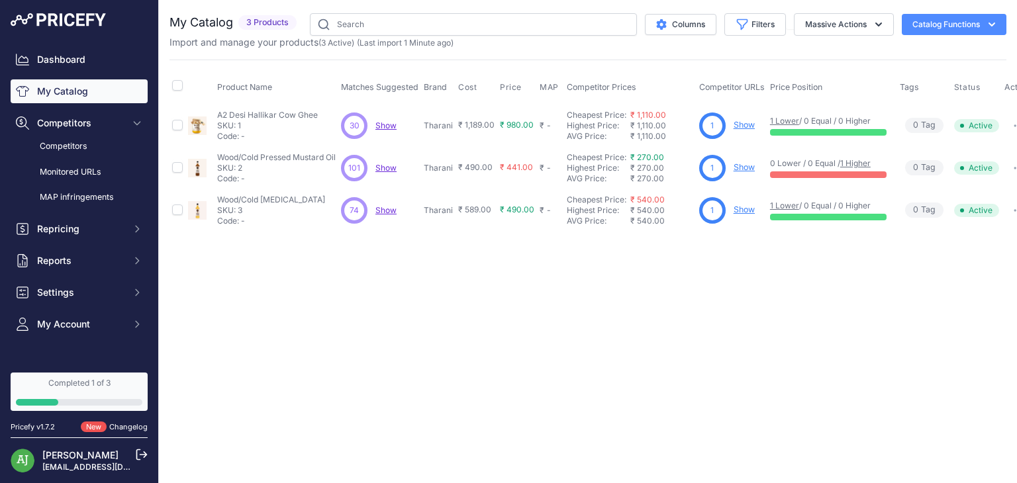
click at [396, 43] on span "(Last import 1 Minute ago)" at bounding box center [405, 43] width 97 height 10
click at [932, 15] on button "Catalog Functions" at bounding box center [953, 24] width 105 height 21
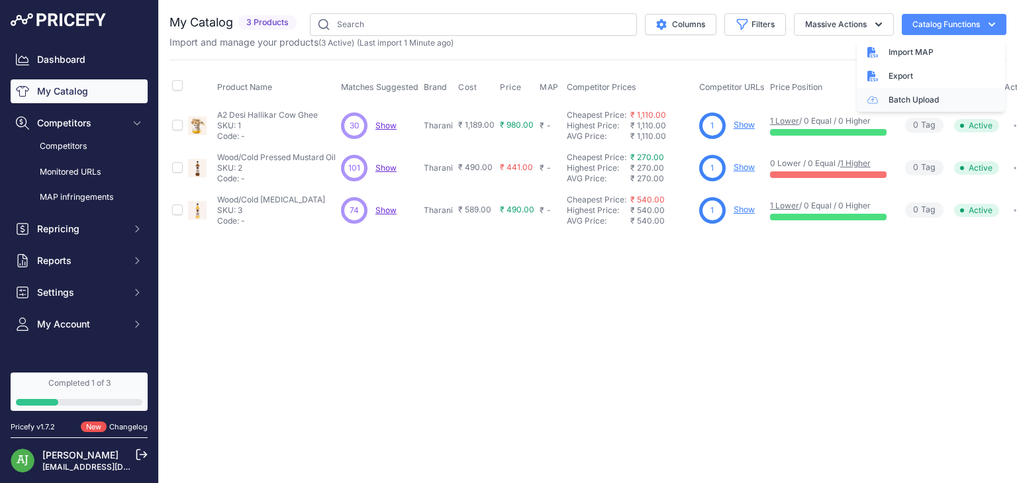
click at [916, 105] on link "Batch Upload" at bounding box center [930, 100] width 148 height 24
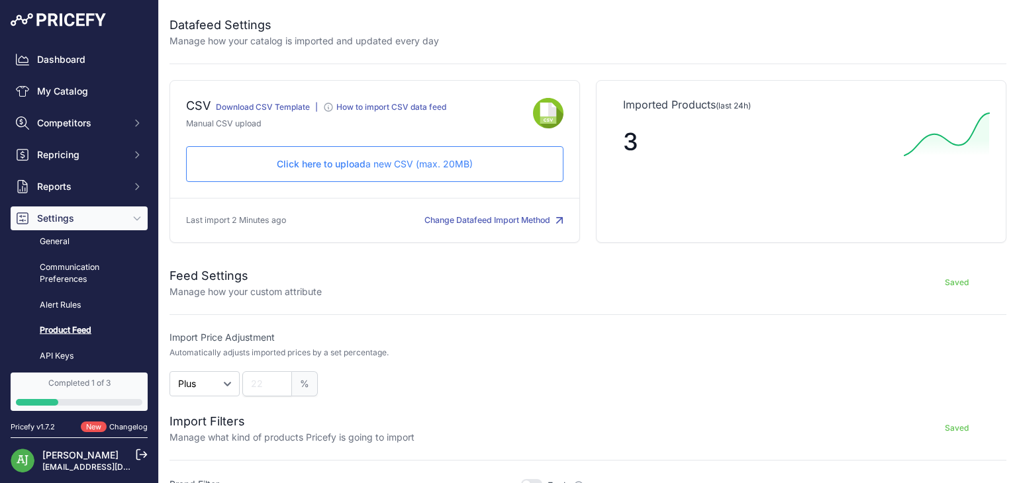
click at [400, 158] on p "Click here to upload a new CSV (max. 20MB)" at bounding box center [374, 164] width 355 height 13
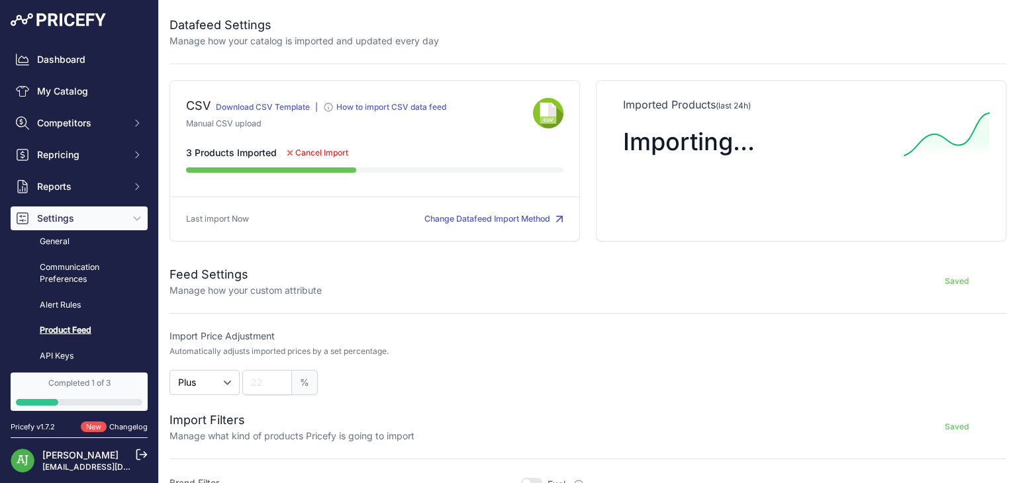
click at [220, 220] on p "Last import Now" at bounding box center [217, 219] width 63 height 13
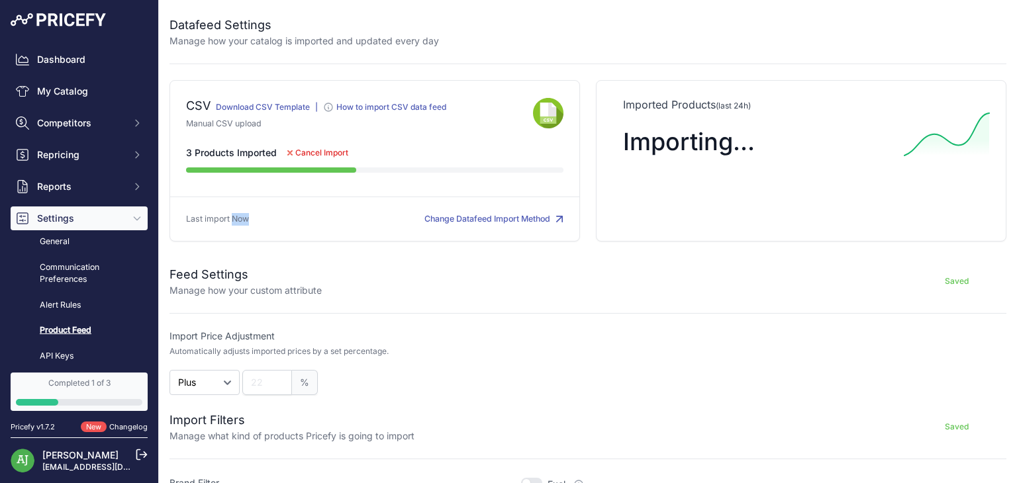
click at [474, 222] on button "Change Datafeed Import Method" at bounding box center [493, 219] width 139 height 13
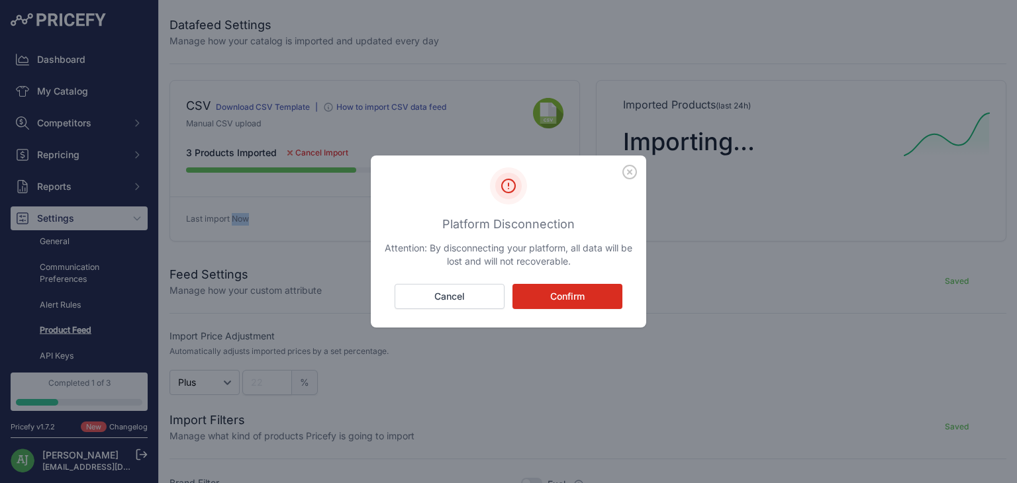
click at [574, 293] on button "Confirm" at bounding box center [567, 296] width 110 height 25
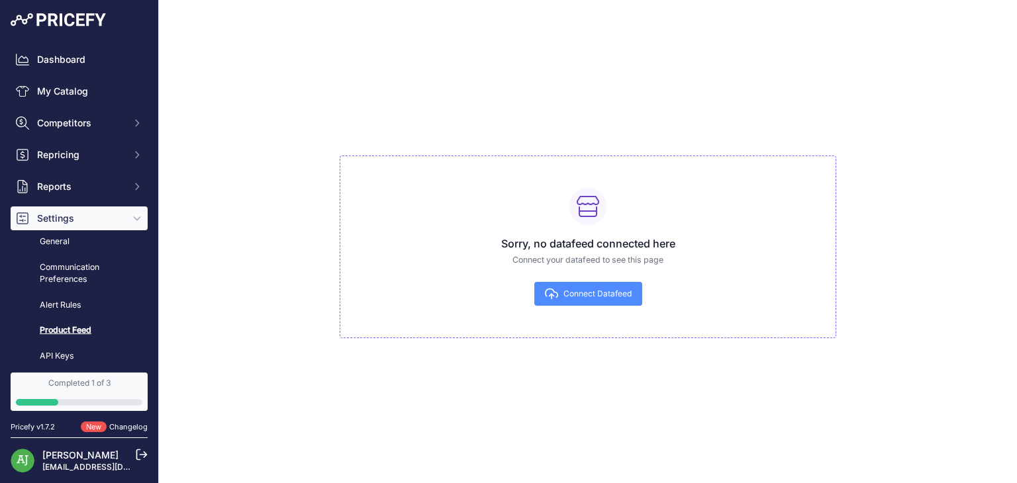
click at [574, 293] on span "Connect Datafeed" at bounding box center [597, 294] width 68 height 11
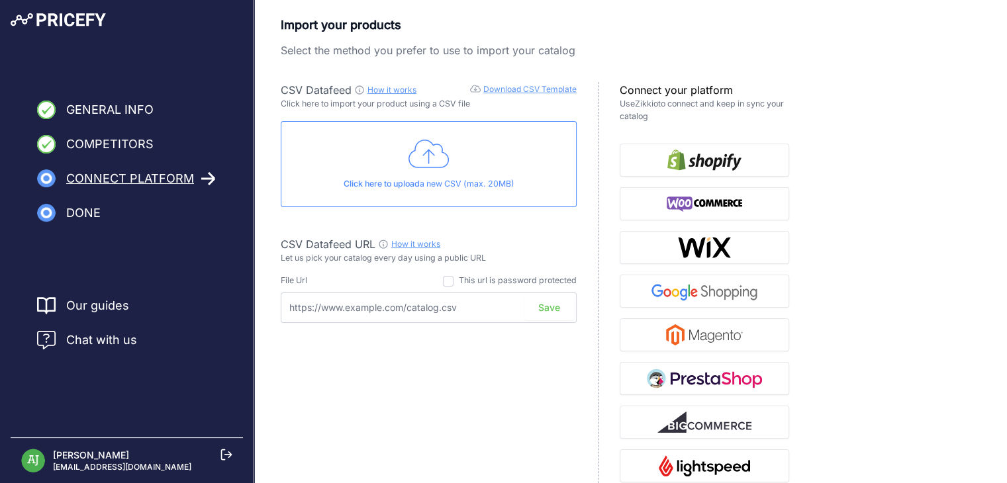
click at [437, 161] on icon at bounding box center [428, 154] width 41 height 33
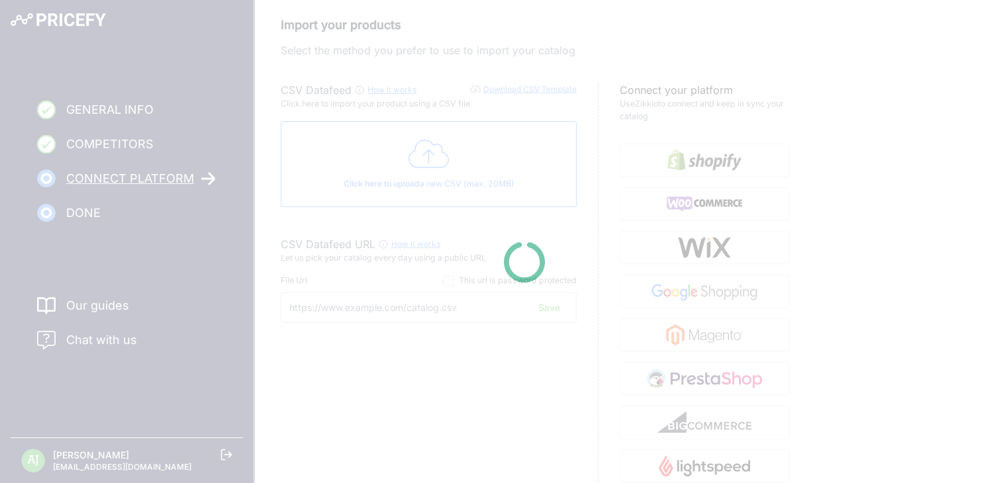
type input "[URL][DOMAIN_NAME]"
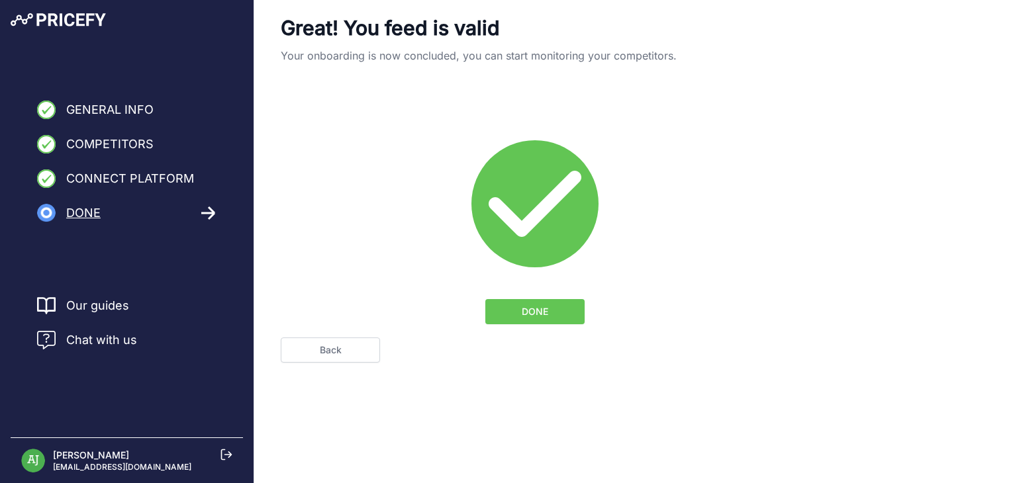
click at [527, 309] on span "DONE" at bounding box center [534, 311] width 26 height 13
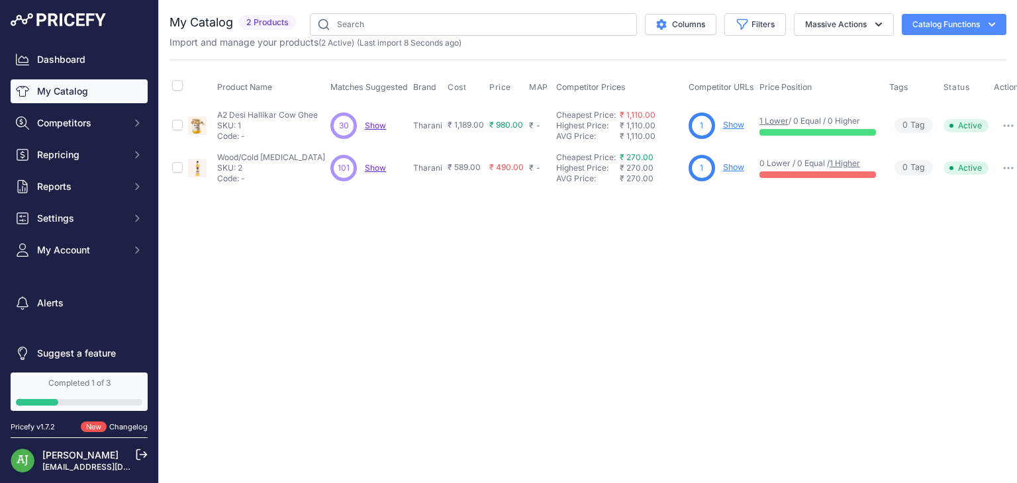
click at [95, 86] on link "My Catalog" at bounding box center [79, 91] width 137 height 24
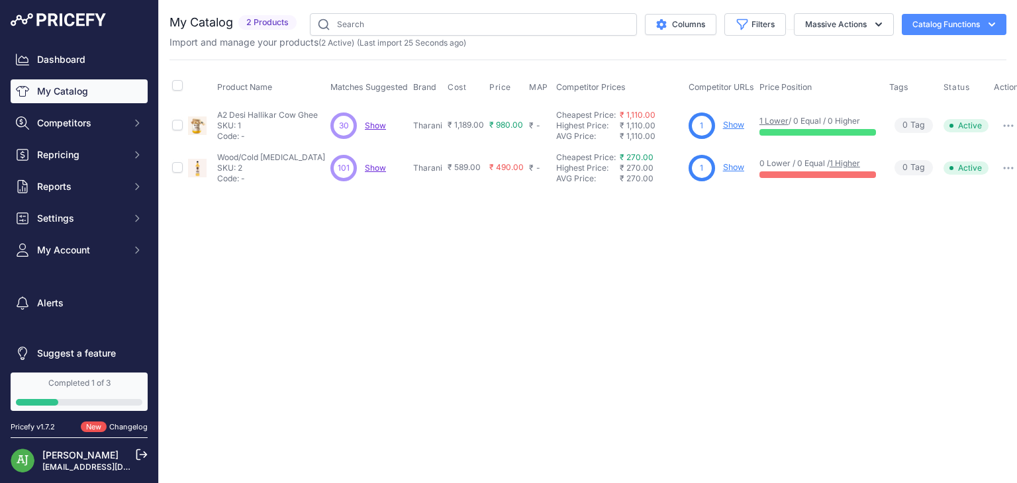
click at [94, 88] on link "My Catalog" at bounding box center [79, 91] width 137 height 24
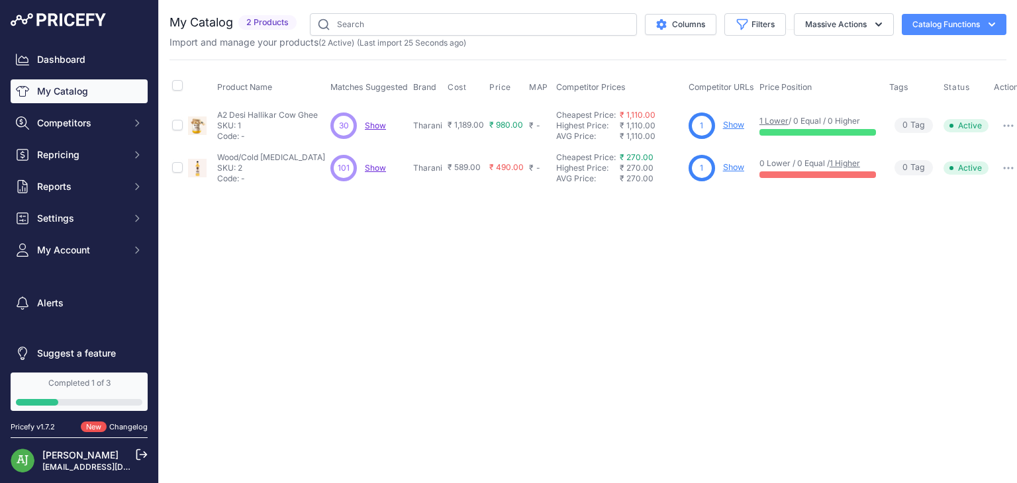
click at [94, 88] on link "My Catalog" at bounding box center [79, 91] width 137 height 24
click at [103, 212] on span "Settings" at bounding box center [80, 218] width 87 height 13
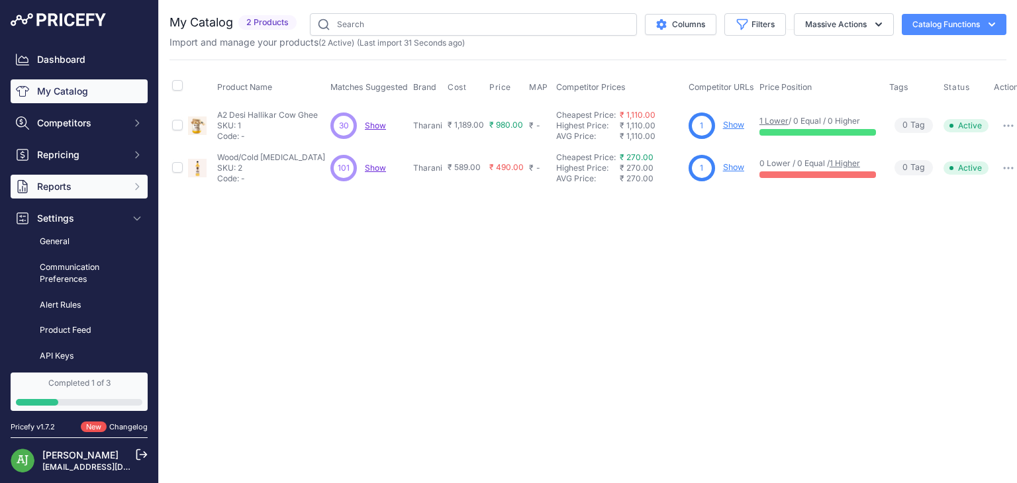
click at [77, 190] on span "Reports" at bounding box center [80, 186] width 87 height 13
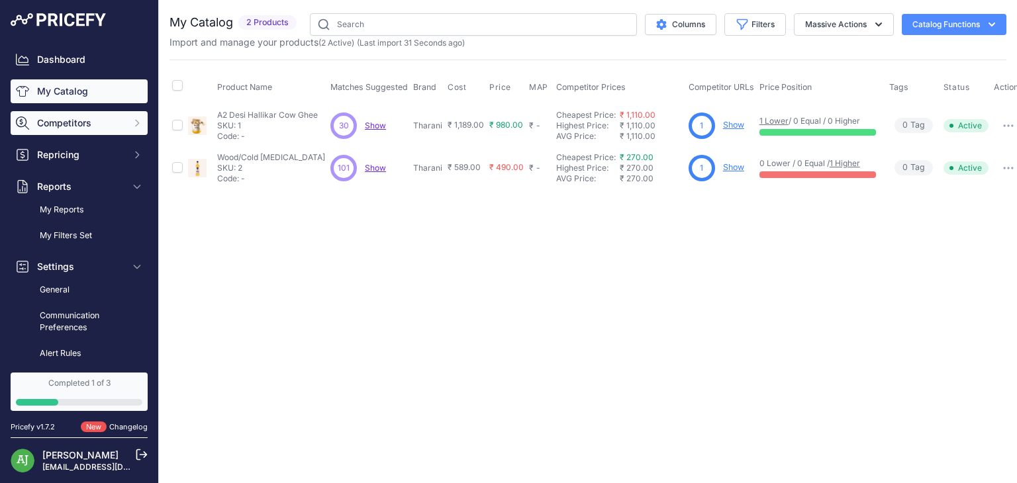
click at [91, 124] on span "Competitors" at bounding box center [80, 122] width 87 height 13
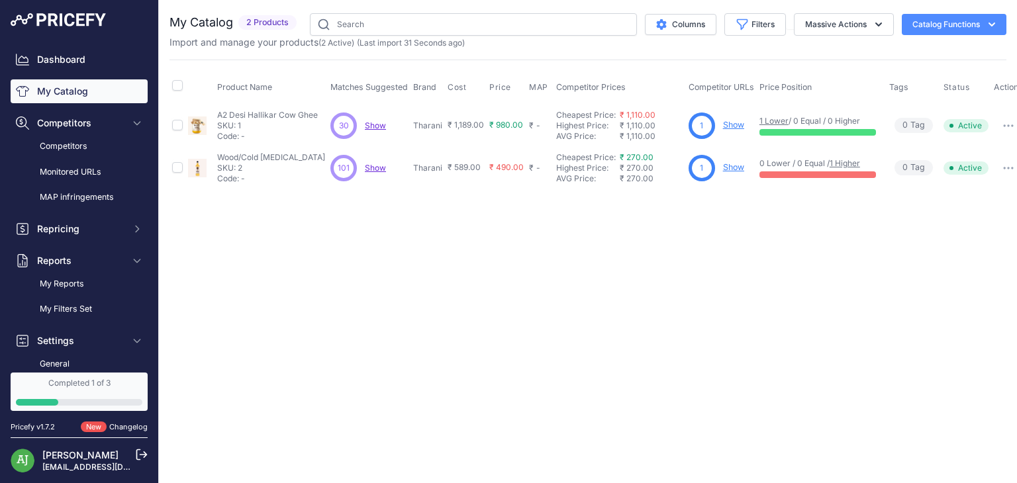
click at [995, 126] on button "button" at bounding box center [1008, 125] width 26 height 19
click at [968, 175] on button "Delete" at bounding box center [980, 174] width 85 height 21
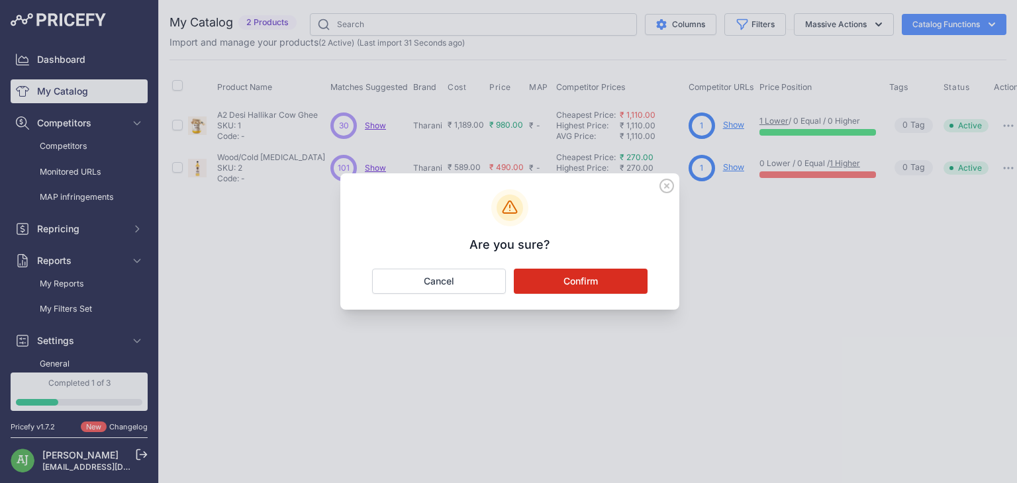
click at [625, 277] on button "Confirm" at bounding box center [581, 281] width 134 height 25
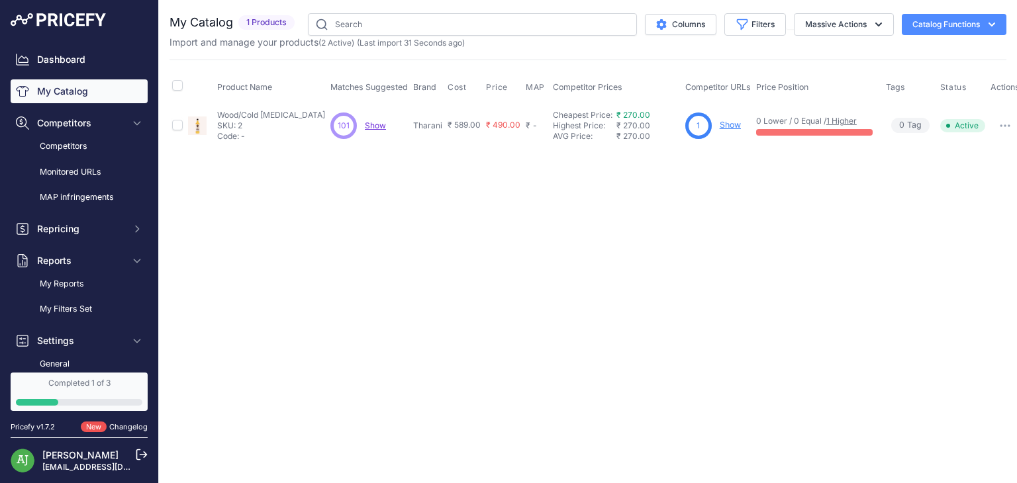
click at [991, 118] on button "button" at bounding box center [1004, 125] width 26 height 19
click at [958, 172] on button "Delete" at bounding box center [976, 174] width 85 height 21
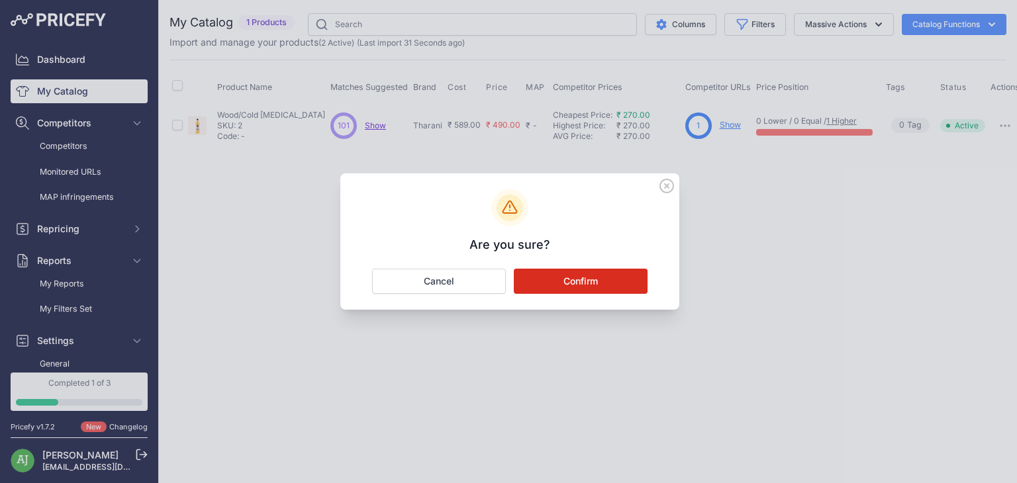
click at [618, 279] on button "Confirm" at bounding box center [581, 281] width 134 height 25
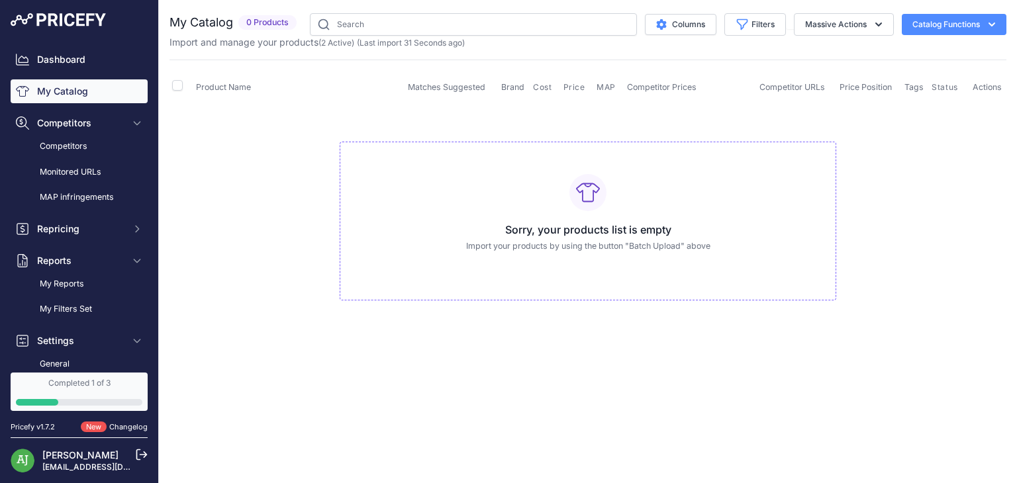
click at [618, 269] on div "Sorry, your products list is empty Import your products by using the button "Ba…" at bounding box center [588, 221] width 496 height 159
click at [927, 19] on button "Catalog Functions" at bounding box center [953, 24] width 105 height 21
click at [914, 96] on link "Batch Upload" at bounding box center [930, 100] width 148 height 24
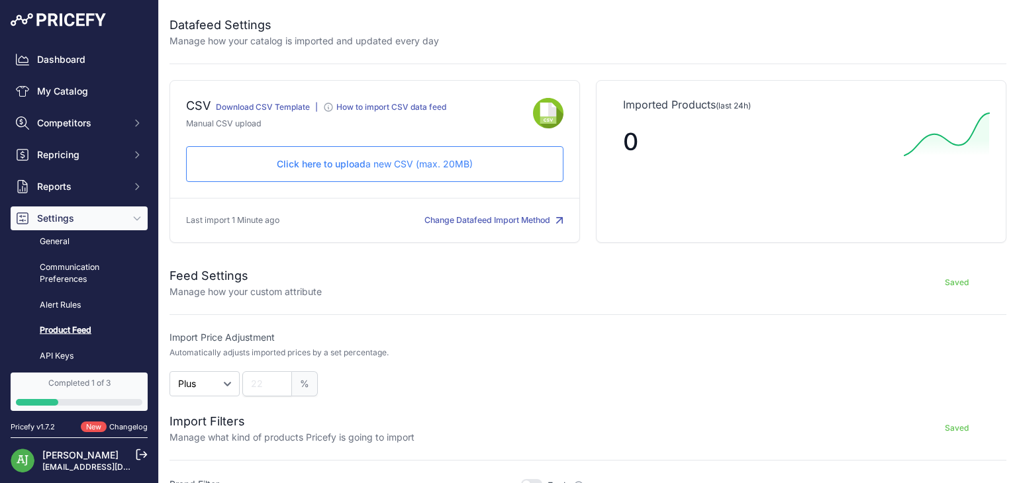
click at [384, 165] on p "Click here to upload a new CSV (max. 20MB)" at bounding box center [374, 164] width 355 height 13
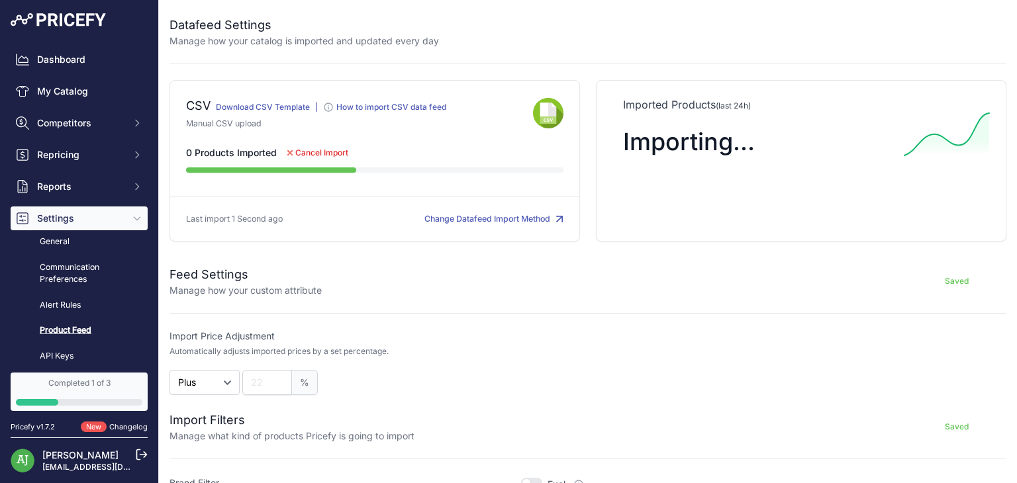
click at [439, 215] on button "Change Datafeed Import Method" at bounding box center [493, 219] width 139 height 13
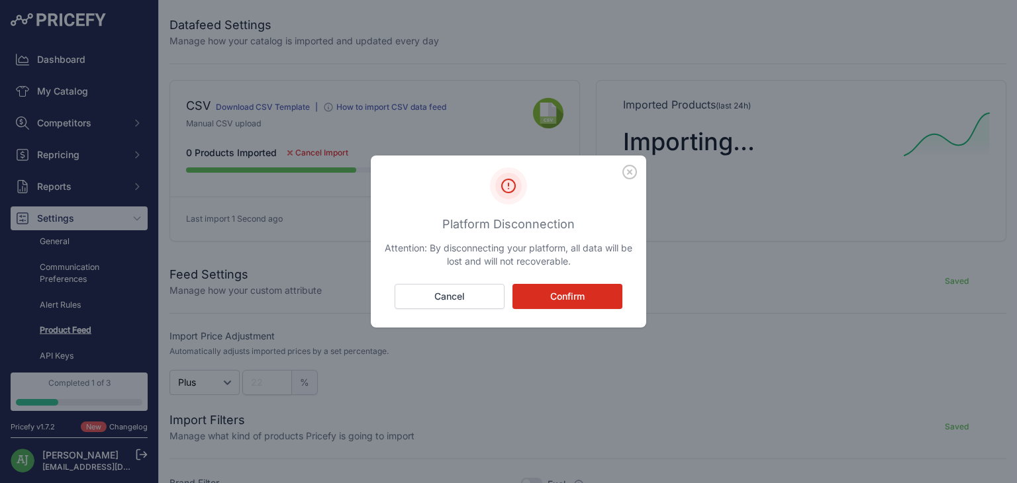
click at [555, 293] on button "Confirm" at bounding box center [567, 296] width 110 height 25
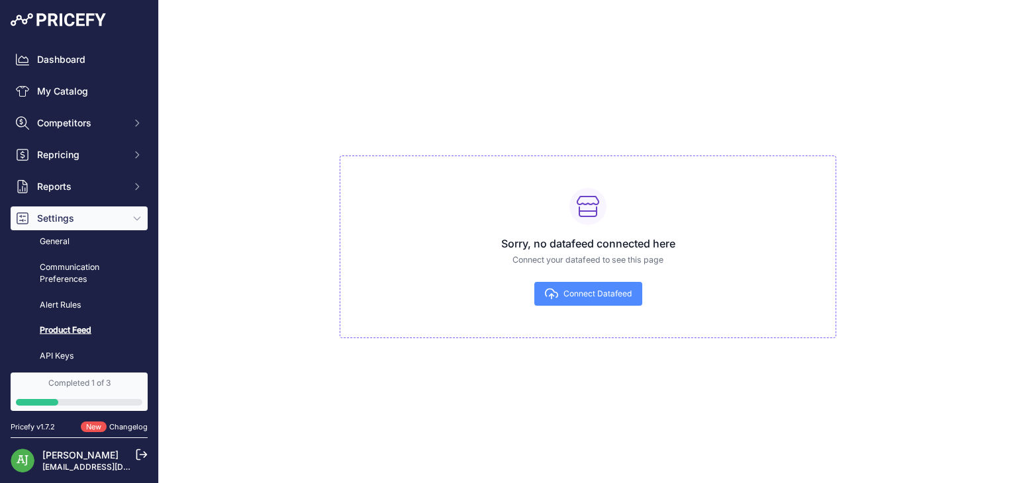
click at [572, 297] on span "Connect Datafeed" at bounding box center [597, 294] width 68 height 11
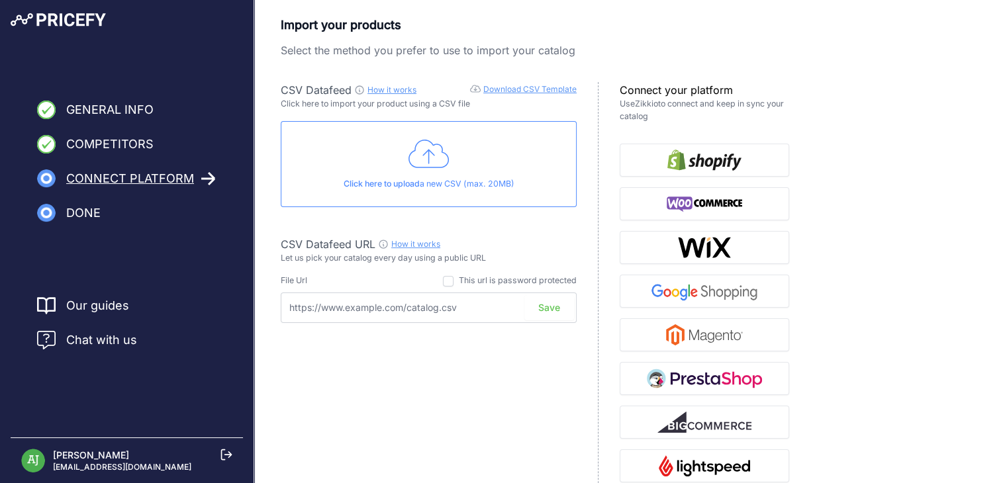
click at [428, 163] on icon at bounding box center [428, 154] width 41 height 28
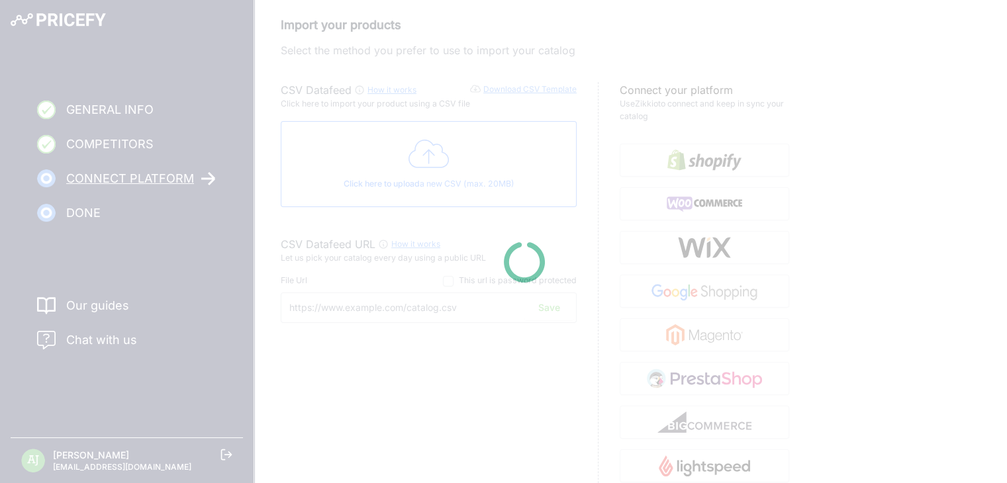
type input "https://csv.pricefy.io/merchant/manual_csv/9944/2025_08_22_20_15_MANUAL_CSV_994…"
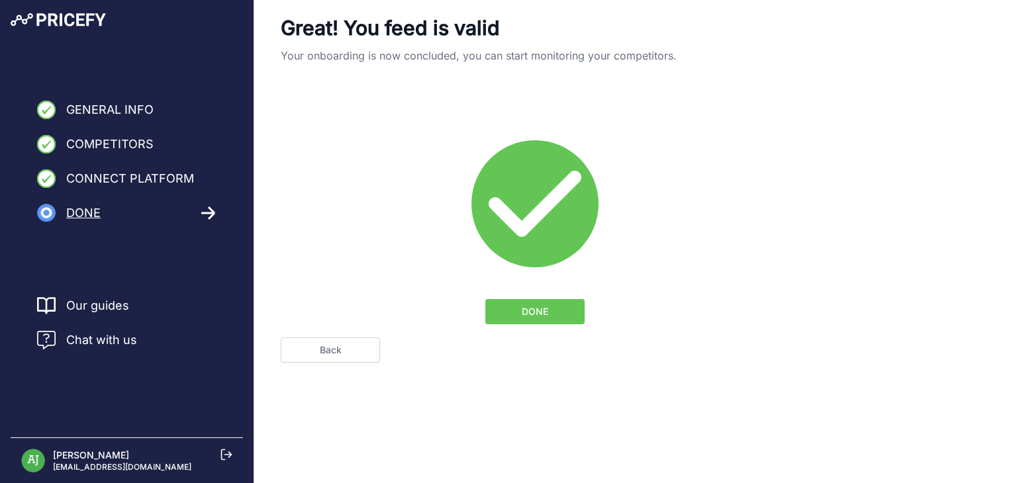
click at [511, 302] on button "DONE" at bounding box center [534, 311] width 99 height 25
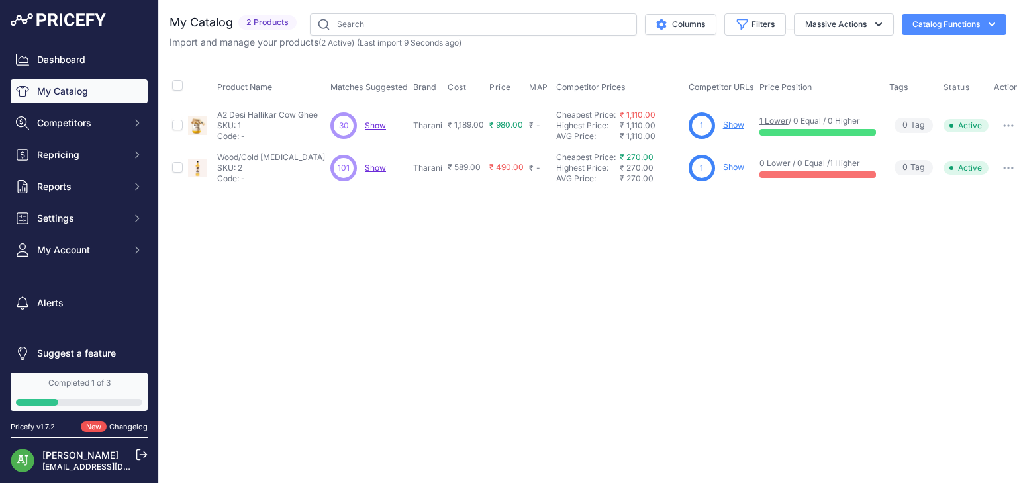
click at [526, 181] on td "₹ - Click to Edit" at bounding box center [539, 168] width 27 height 42
click at [379, 181] on td "101 101 Show Discovering..." at bounding box center [369, 168] width 83 height 42
click at [919, 26] on button "Catalog Functions" at bounding box center [953, 24] width 105 height 21
click at [927, 91] on link "Batch Upload" at bounding box center [930, 100] width 148 height 24
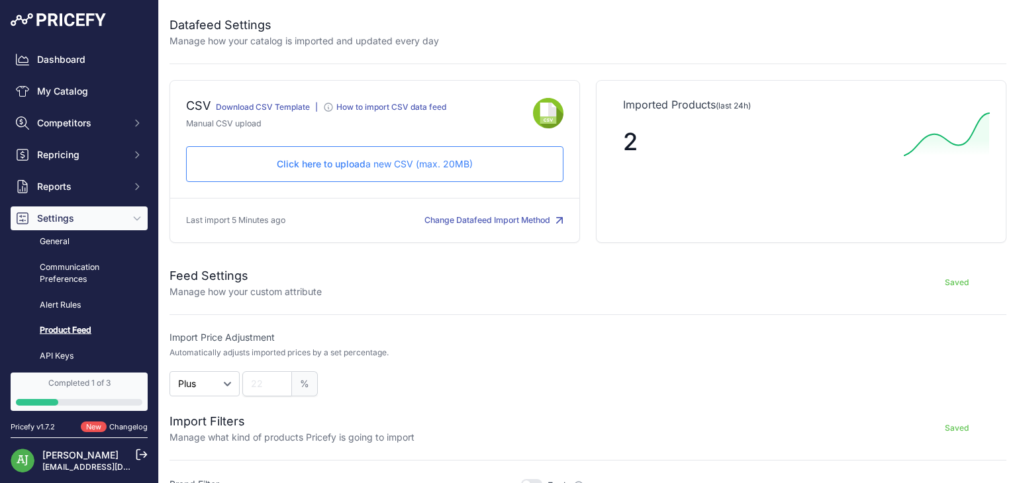
click at [364, 163] on p "Click here to upload a new CSV (max. 20MB)" at bounding box center [374, 164] width 355 height 13
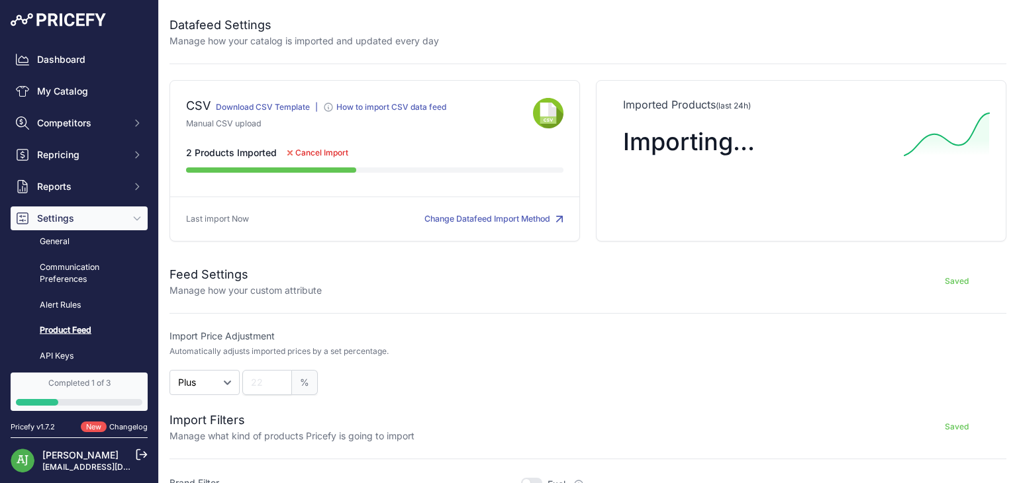
click at [416, 104] on div "How to import CSV data feed" at bounding box center [391, 107] width 110 height 11
click at [479, 213] on button "Change Datafeed Import Method" at bounding box center [493, 219] width 139 height 13
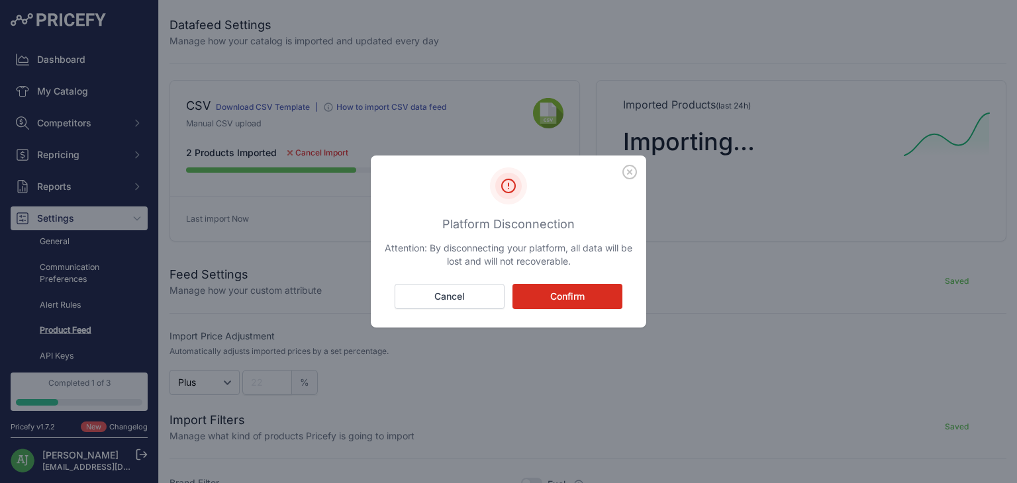
click at [569, 296] on button "Confirm" at bounding box center [567, 296] width 110 height 25
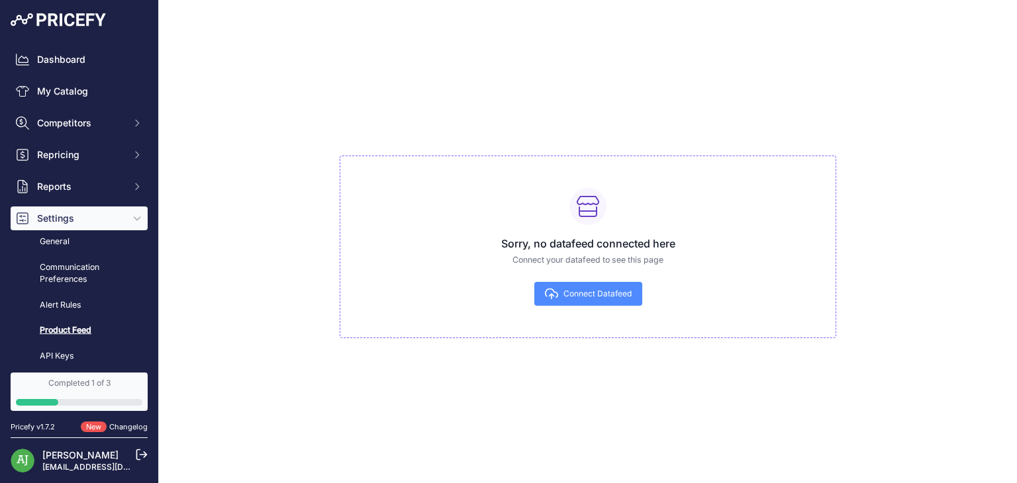
click at [586, 296] on span "Connect Datafeed" at bounding box center [597, 294] width 68 height 11
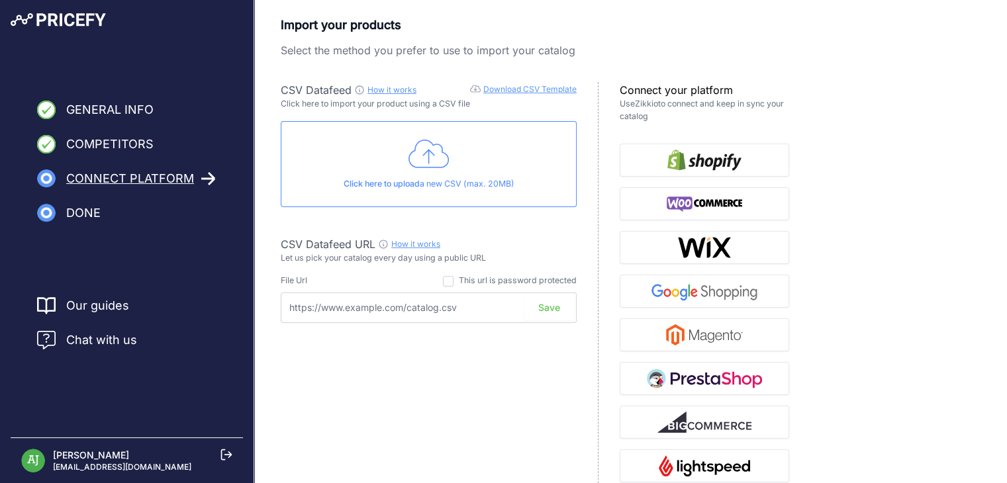
click at [459, 177] on div "Click here to upload a new CSV (max. 20MB)" at bounding box center [429, 164] width 296 height 86
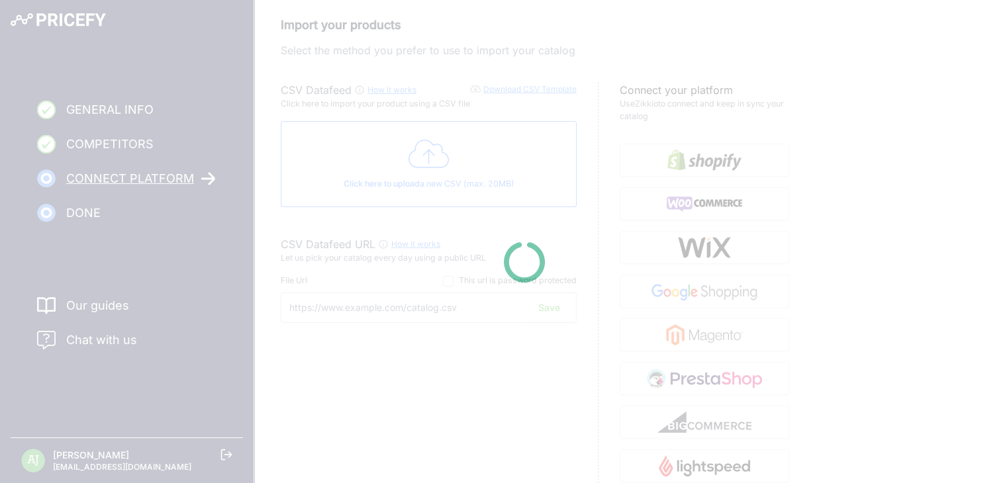
type input "https://csv.pricefy.io/merchant/manual_csv/9944/2025_08_22_20_12_MANUAL_CSV_994…"
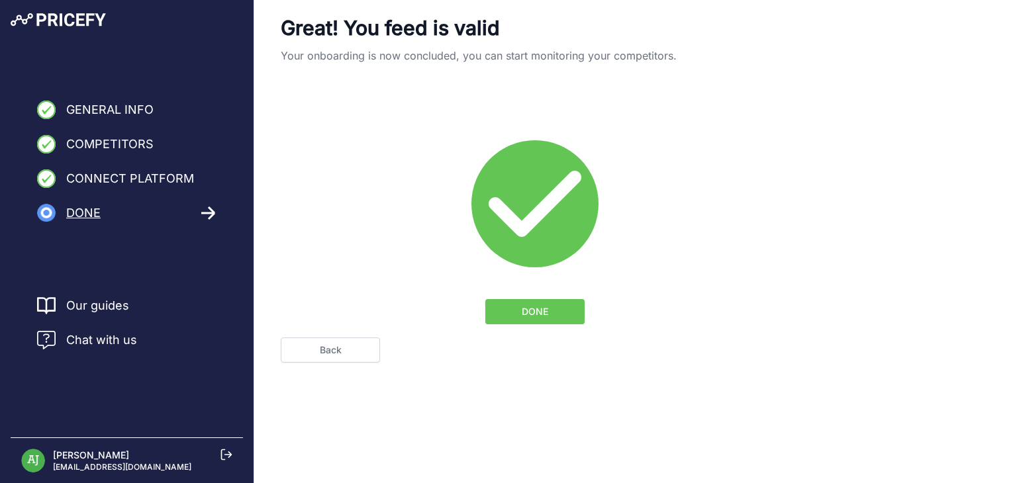
click at [527, 306] on span "DONE" at bounding box center [534, 311] width 26 height 13
